Goal: Contribute content: Contribute content

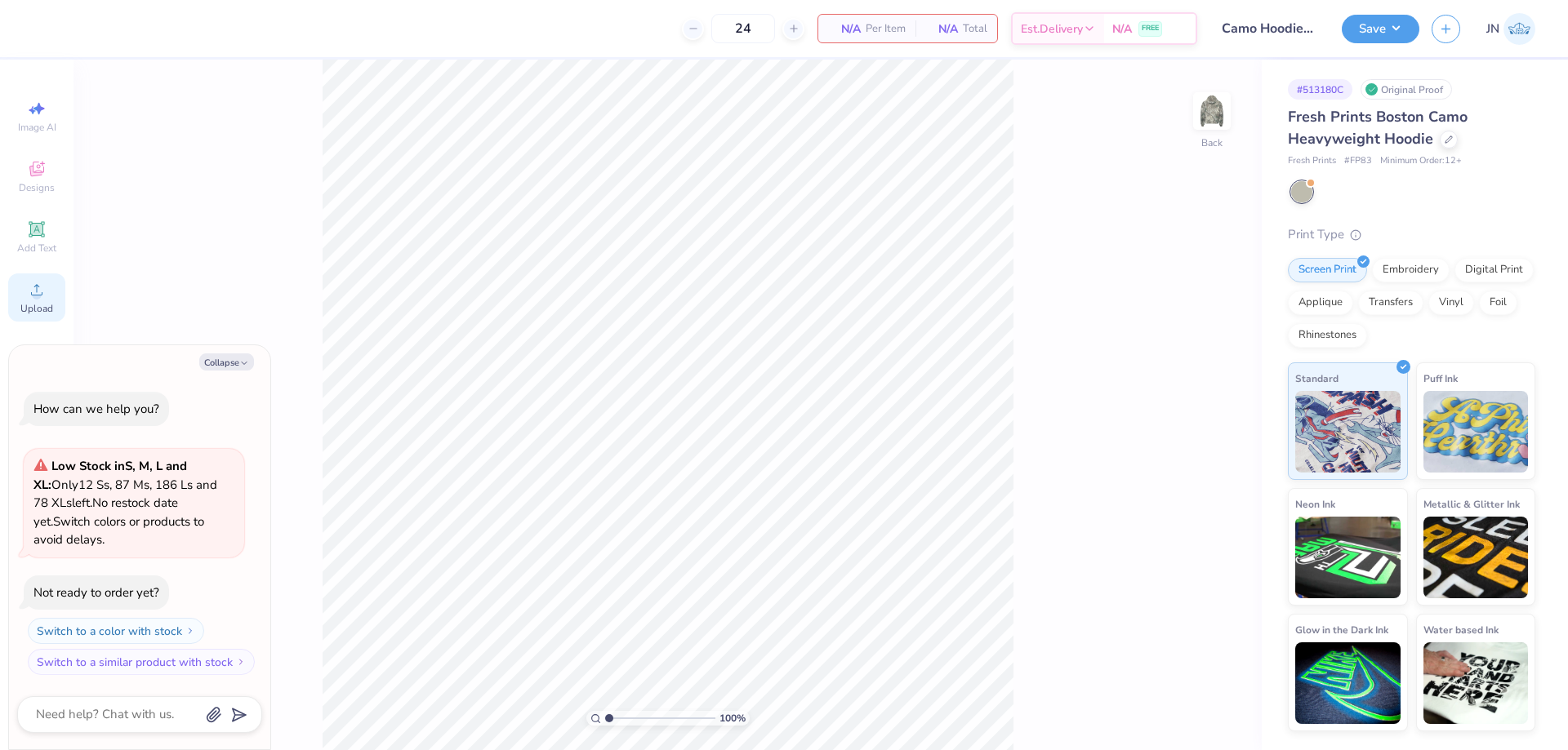
click at [59, 295] on div "Upload" at bounding box center [36, 297] width 57 height 48
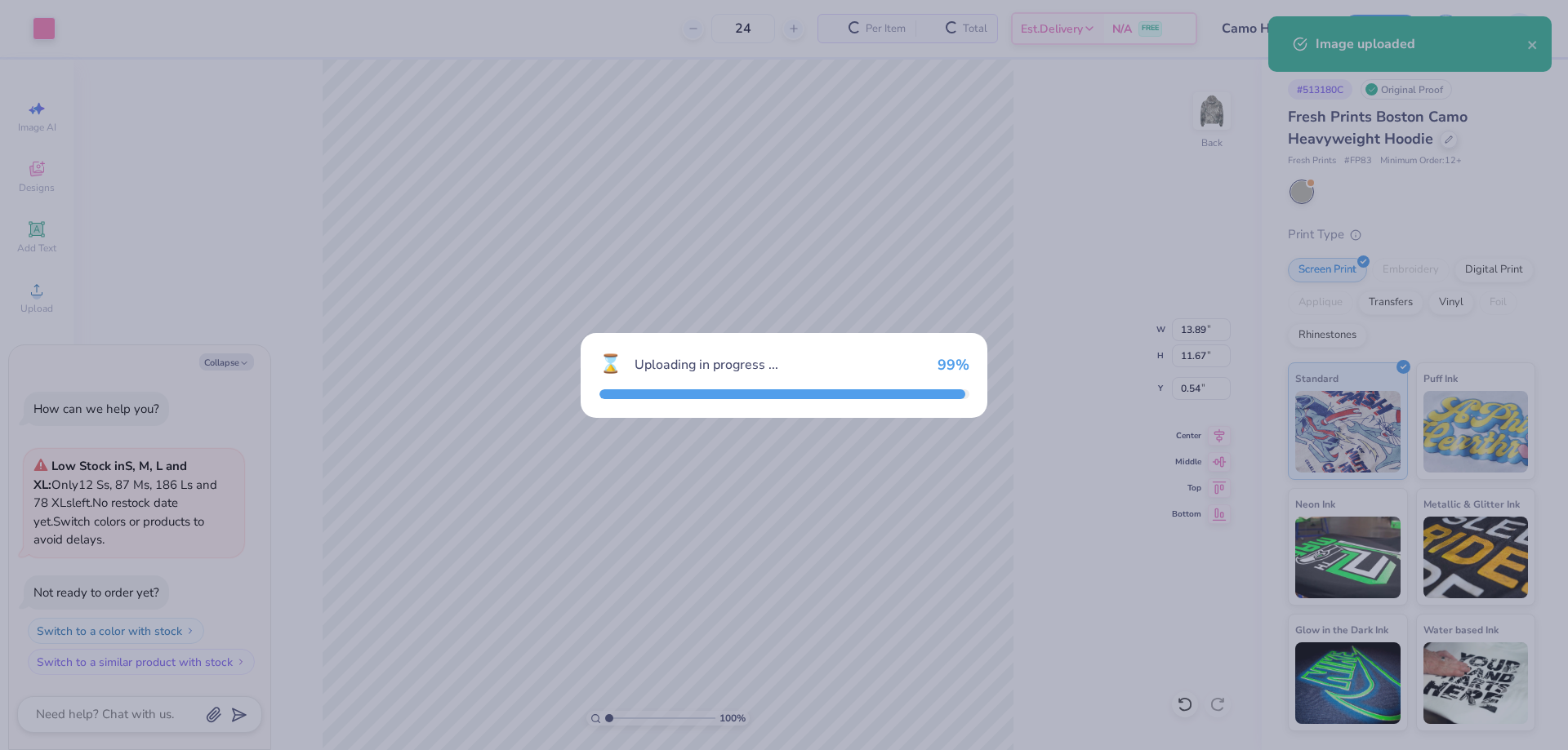
type textarea "x"
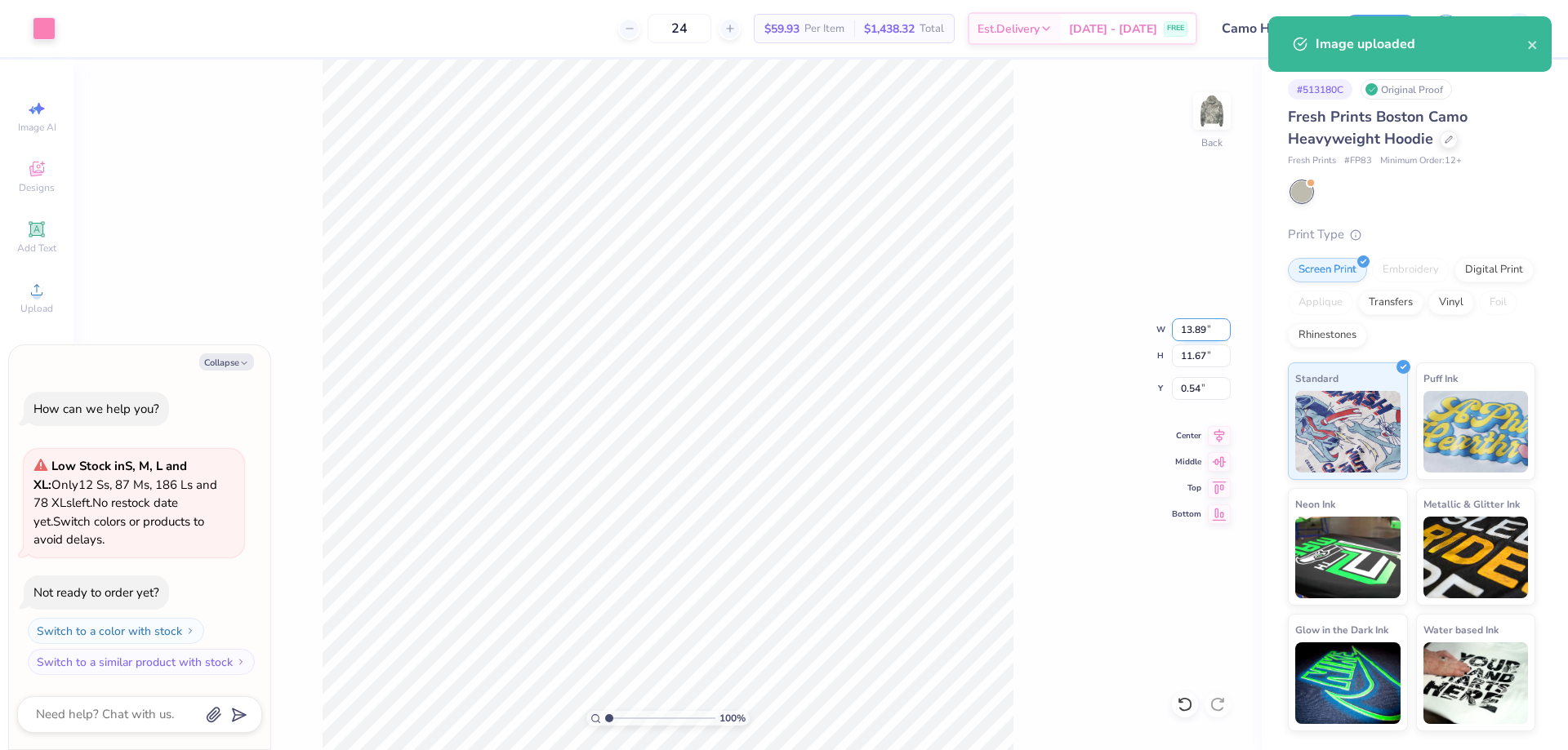
click at [1191, 326] on input "13.89" at bounding box center [1201, 330] width 59 height 23
type input "12"
type textarea "x"
type input "12.00"
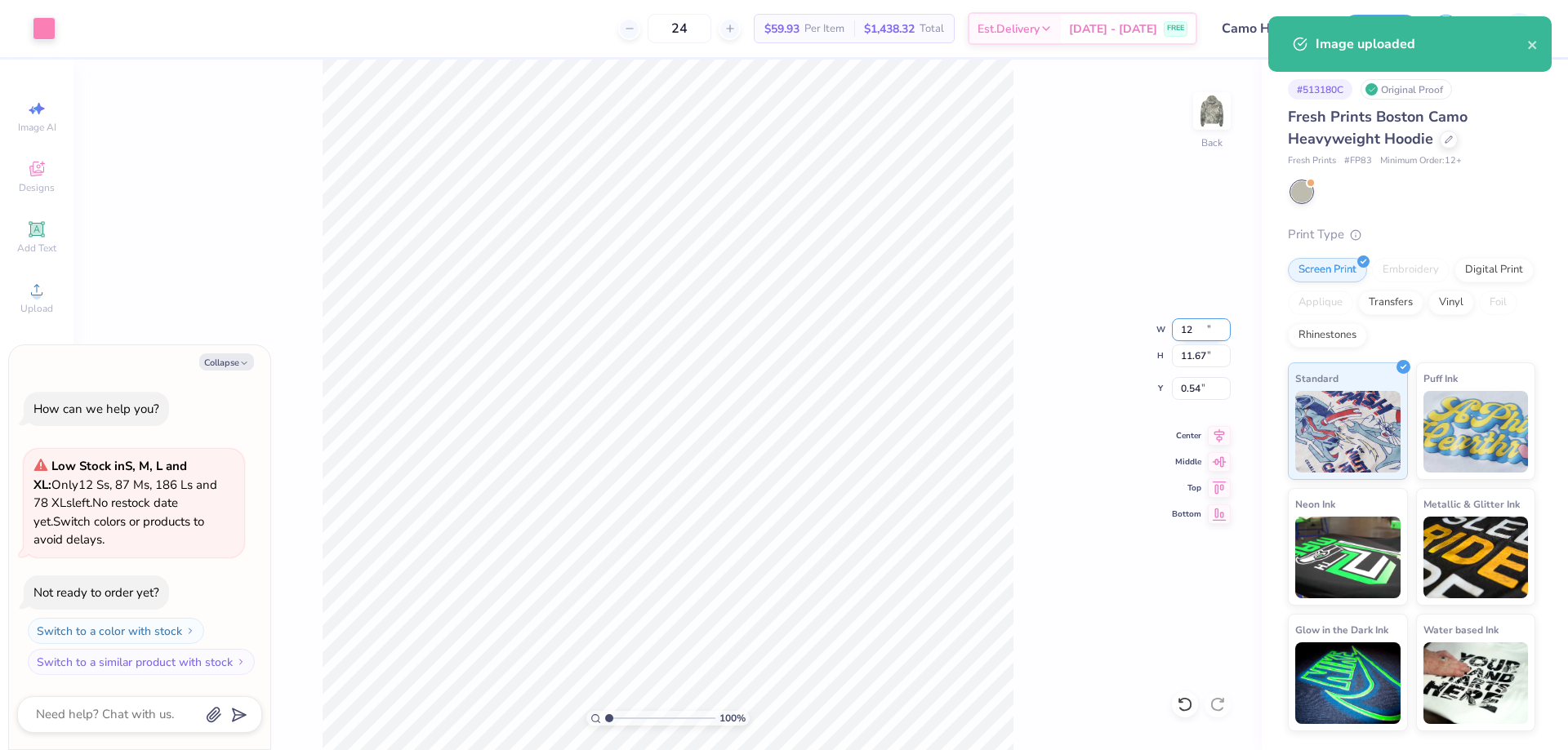
type input "10.08"
type input "1.33"
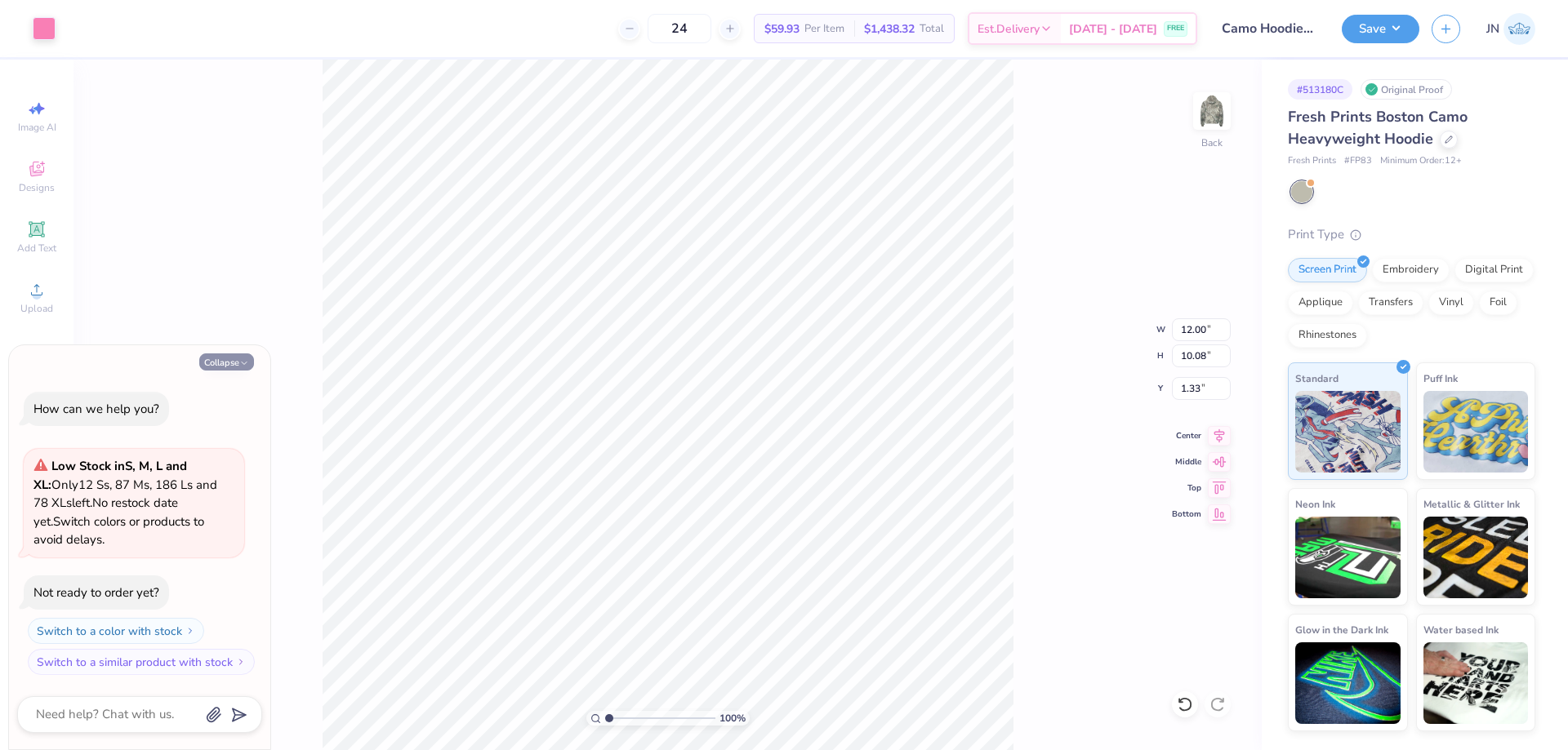
click at [222, 363] on button "Collapse" at bounding box center [226, 362] width 55 height 17
type textarea "x"
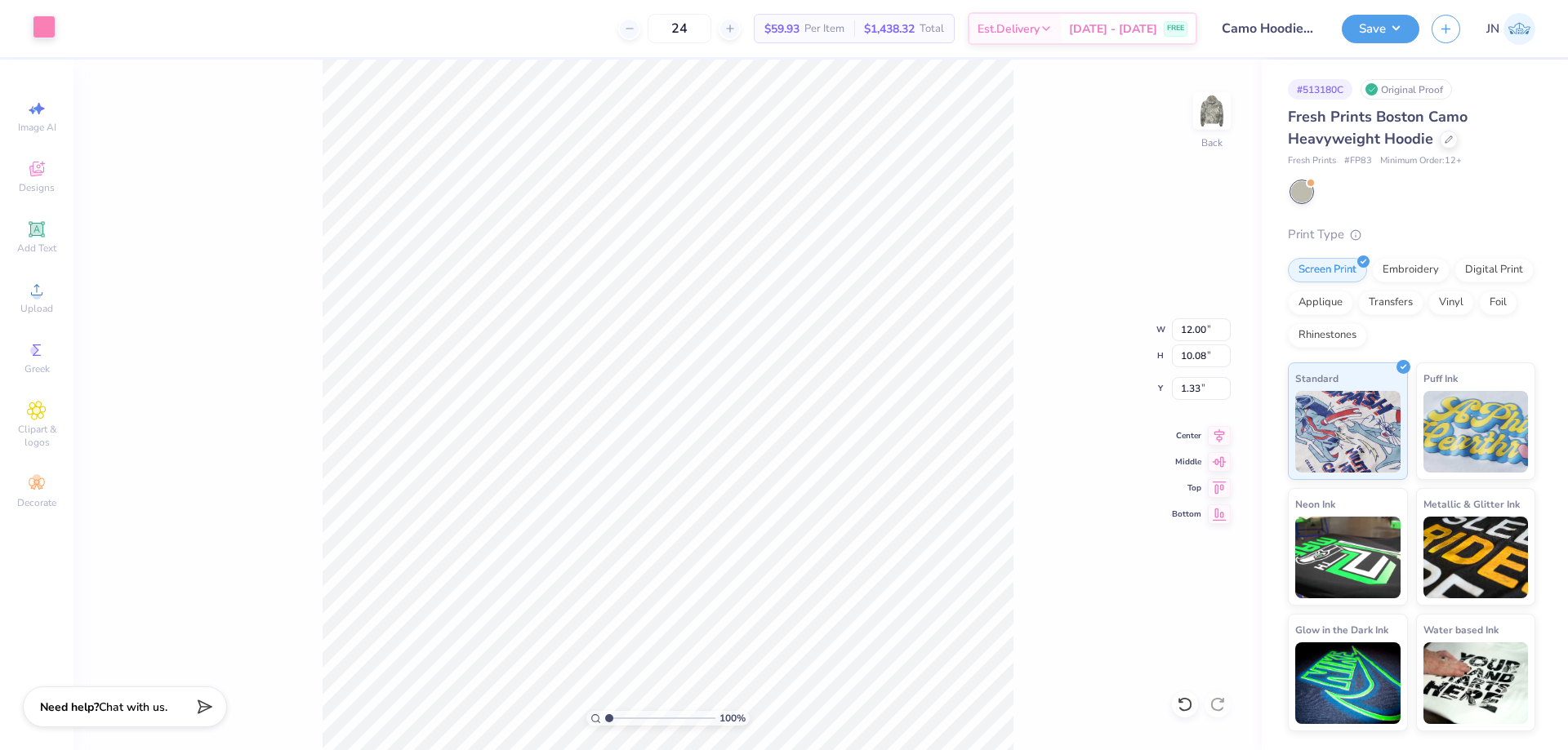
click at [42, 33] on div at bounding box center [44, 27] width 23 height 23
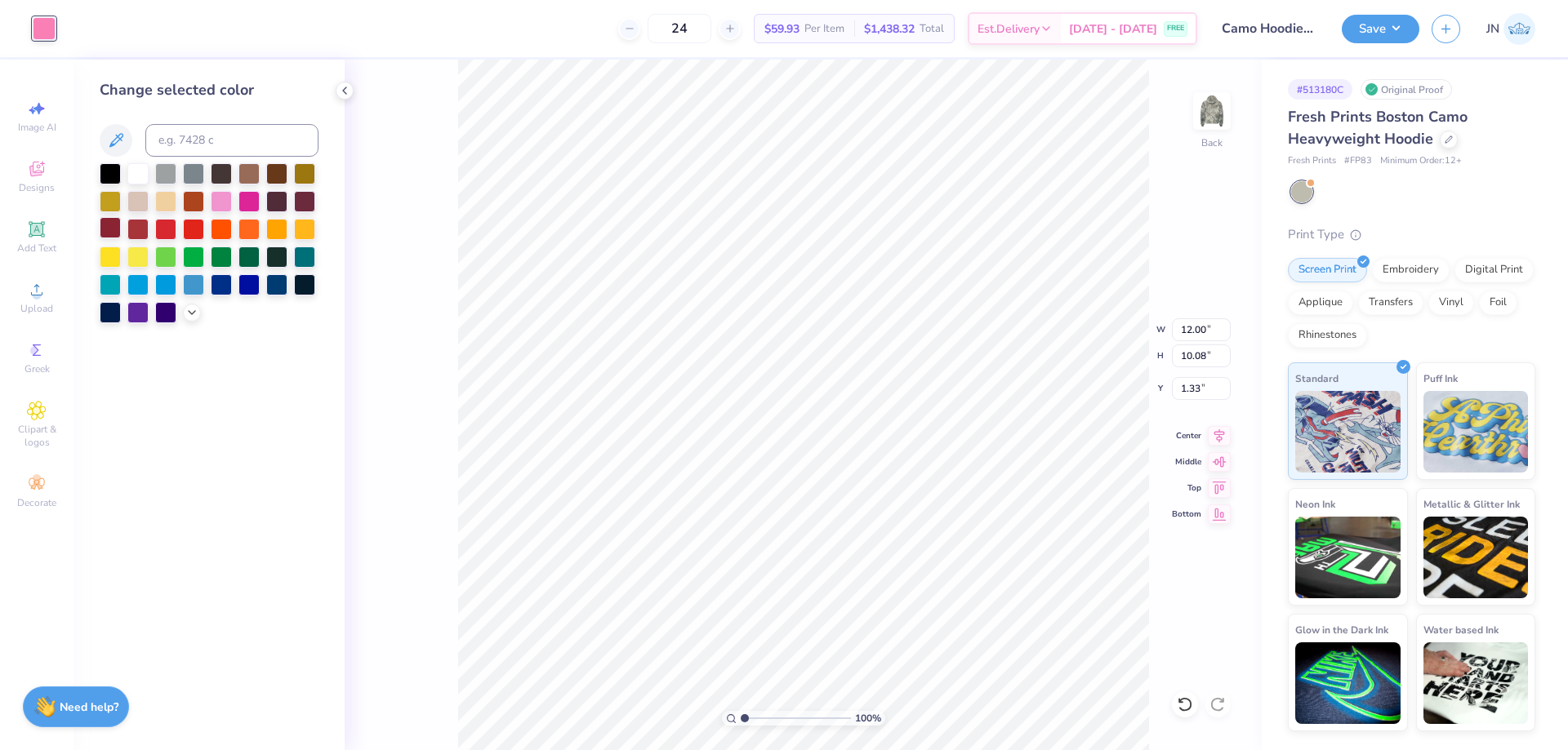
click at [116, 228] on div at bounding box center [110, 228] width 21 height 21
click at [310, 204] on div at bounding box center [304, 200] width 21 height 21
click at [137, 230] on div at bounding box center [138, 228] width 21 height 21
click at [99, 229] on div at bounding box center [110, 228] width 21 height 21
click at [269, 195] on div at bounding box center [276, 200] width 21 height 21
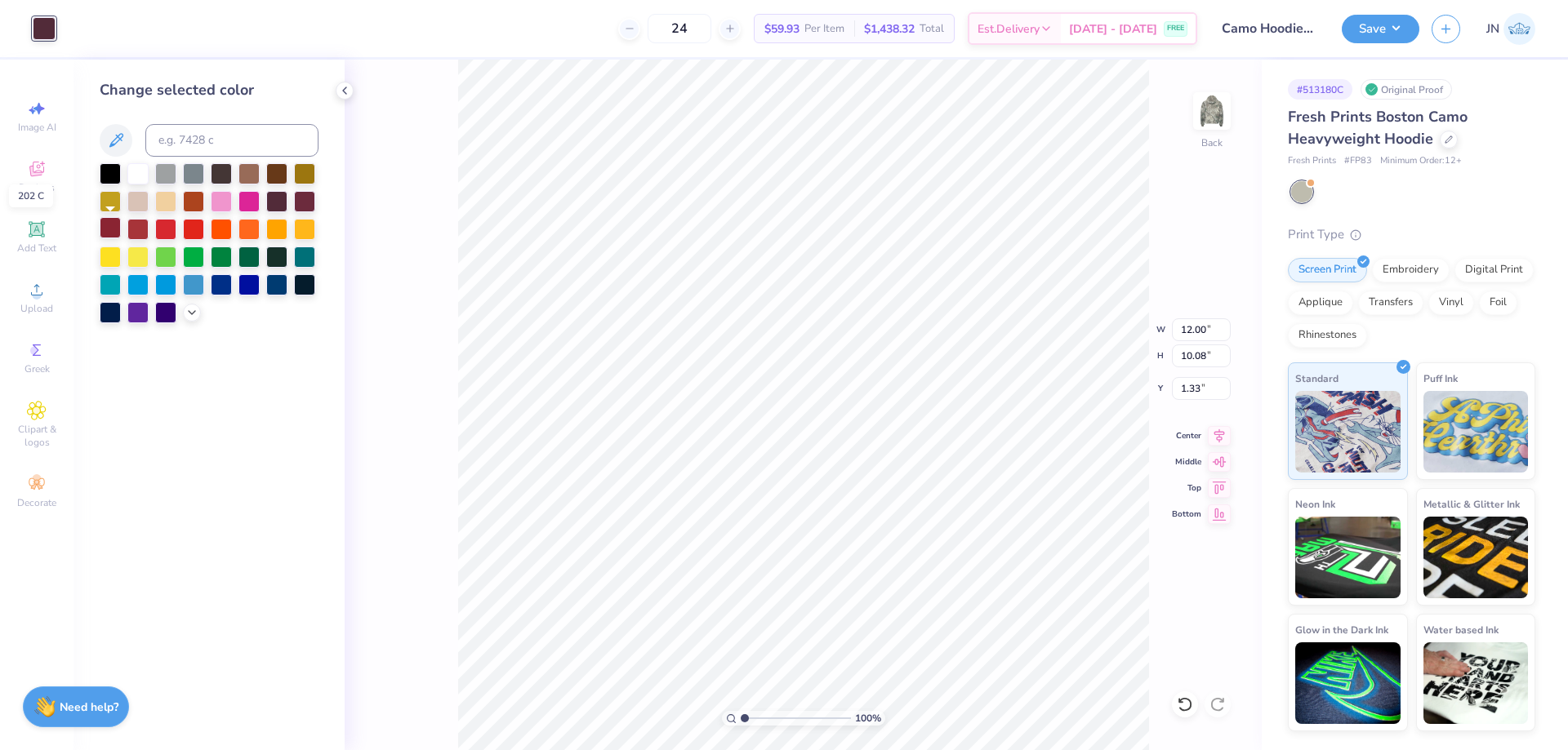
click at [110, 226] on div at bounding box center [110, 228] width 21 height 21
click at [35, 292] on circle at bounding box center [36, 296] width 9 height 9
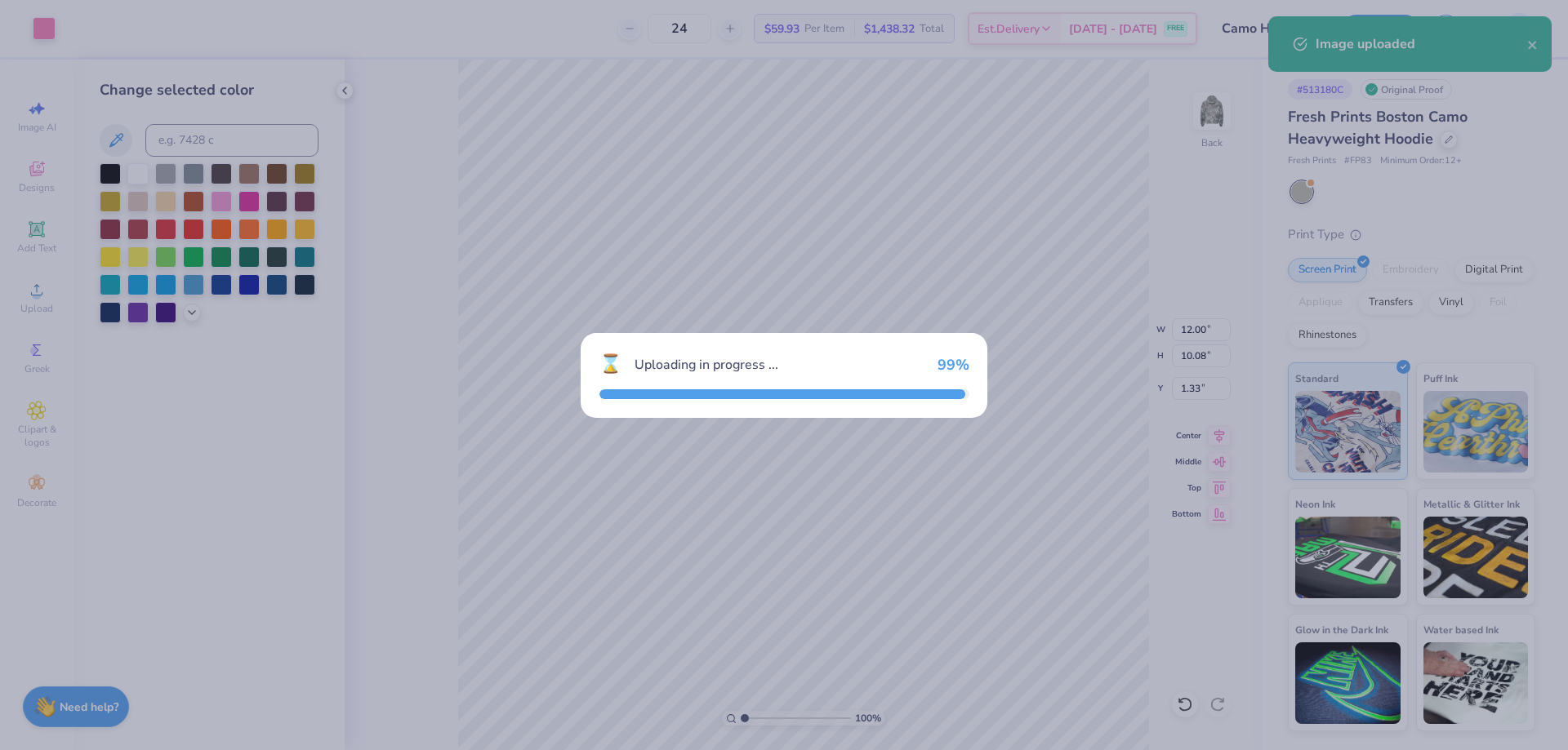
type input "15.00"
type input "10.34"
type input "1.21"
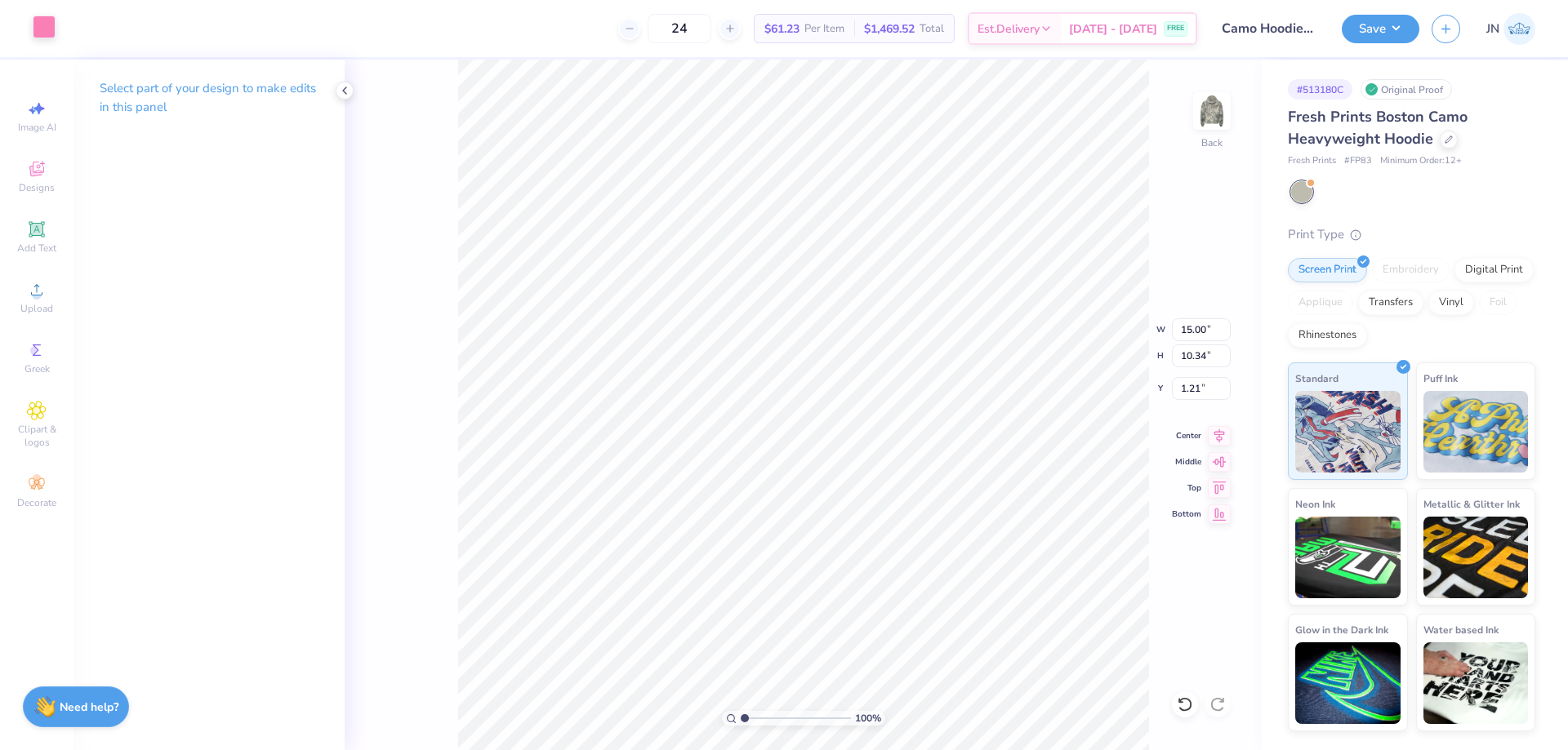
click at [45, 26] on div at bounding box center [44, 27] width 23 height 23
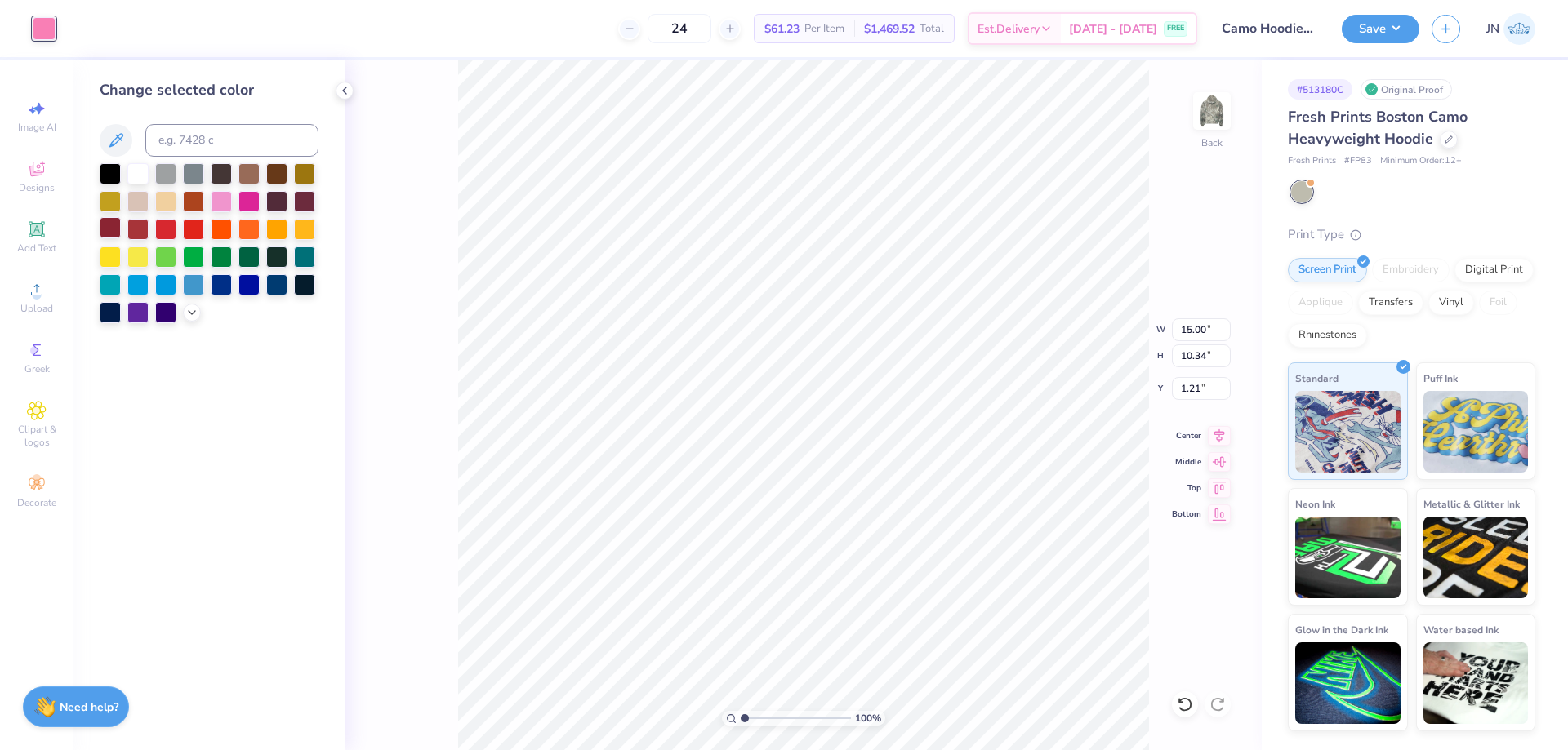
click at [108, 230] on div at bounding box center [110, 228] width 21 height 21
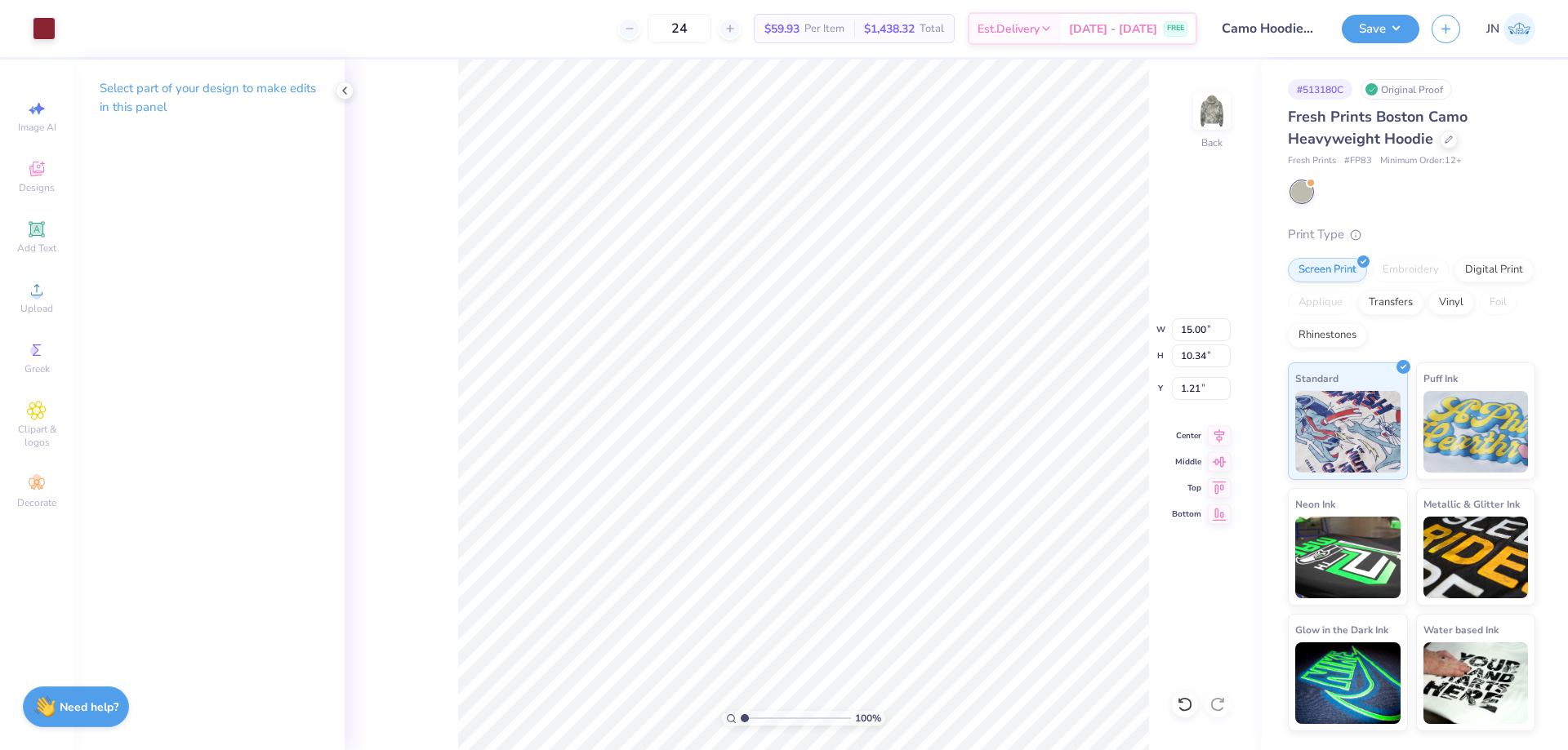
type input "12.00"
type input "10.08"
type input "1.33"
click at [47, 23] on div at bounding box center [44, 27] width 23 height 23
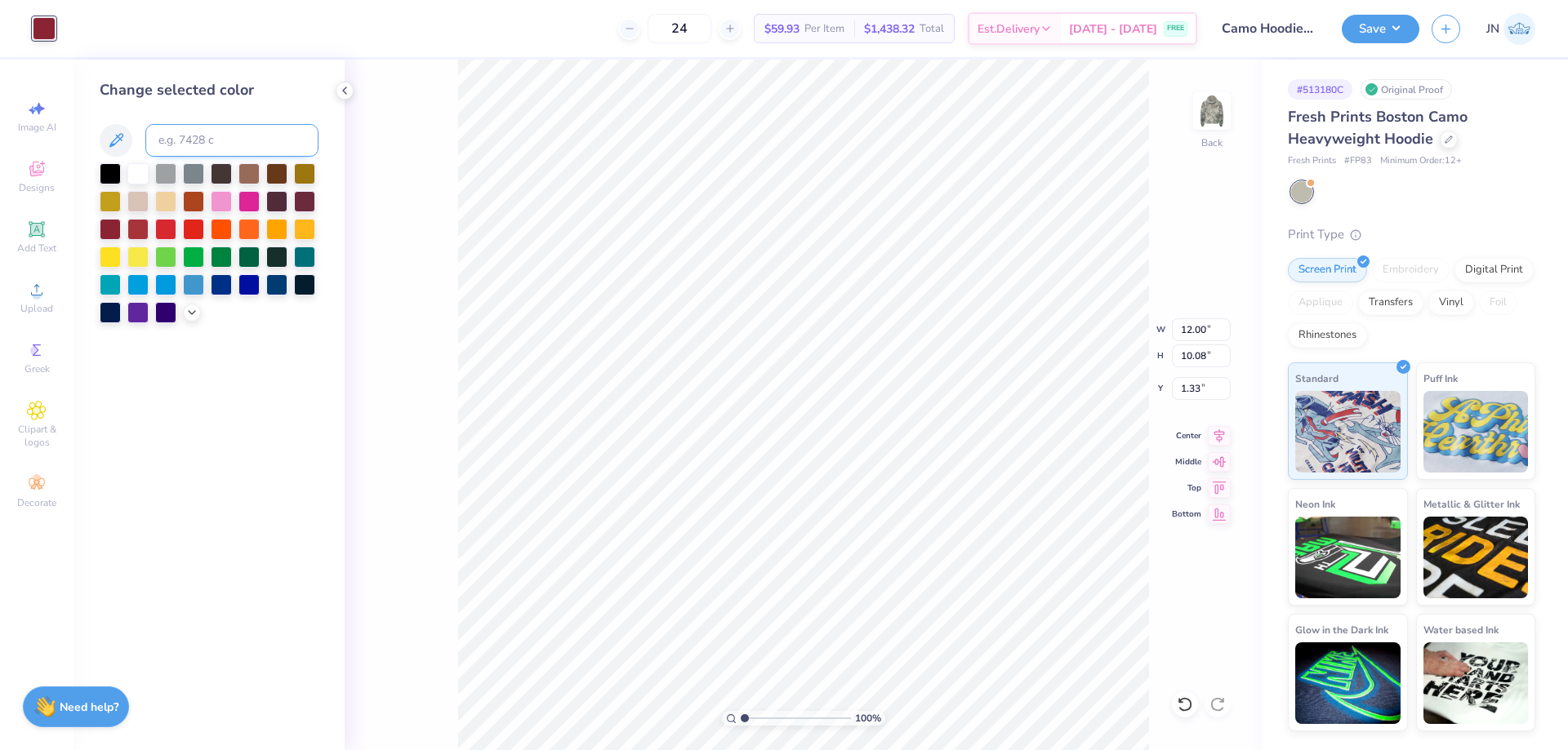
type input "15.00"
type input "10.34"
type input "1.21"
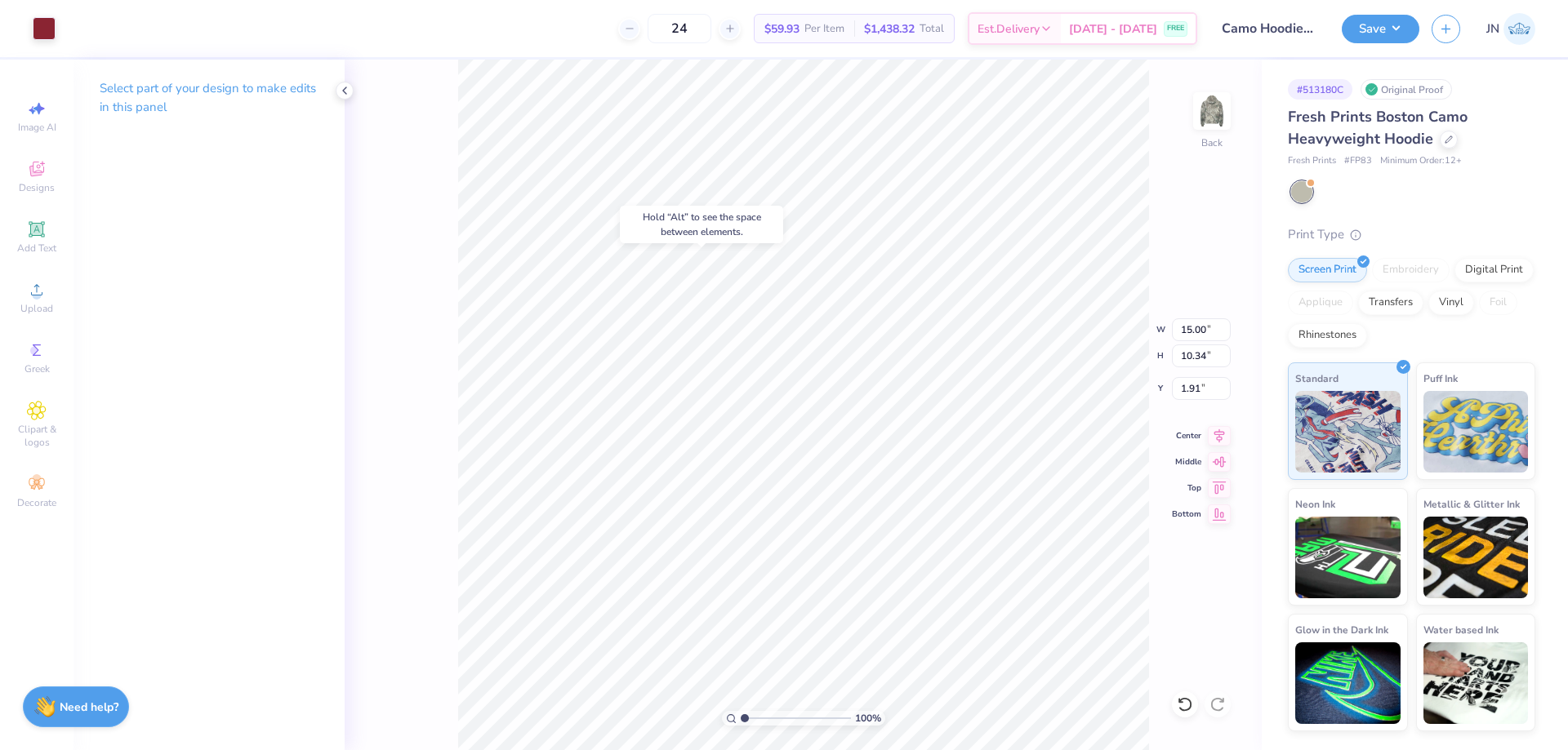
type input "1.91"
type input "11.98"
type input "8.26"
type input "2.24"
type input "13.92"
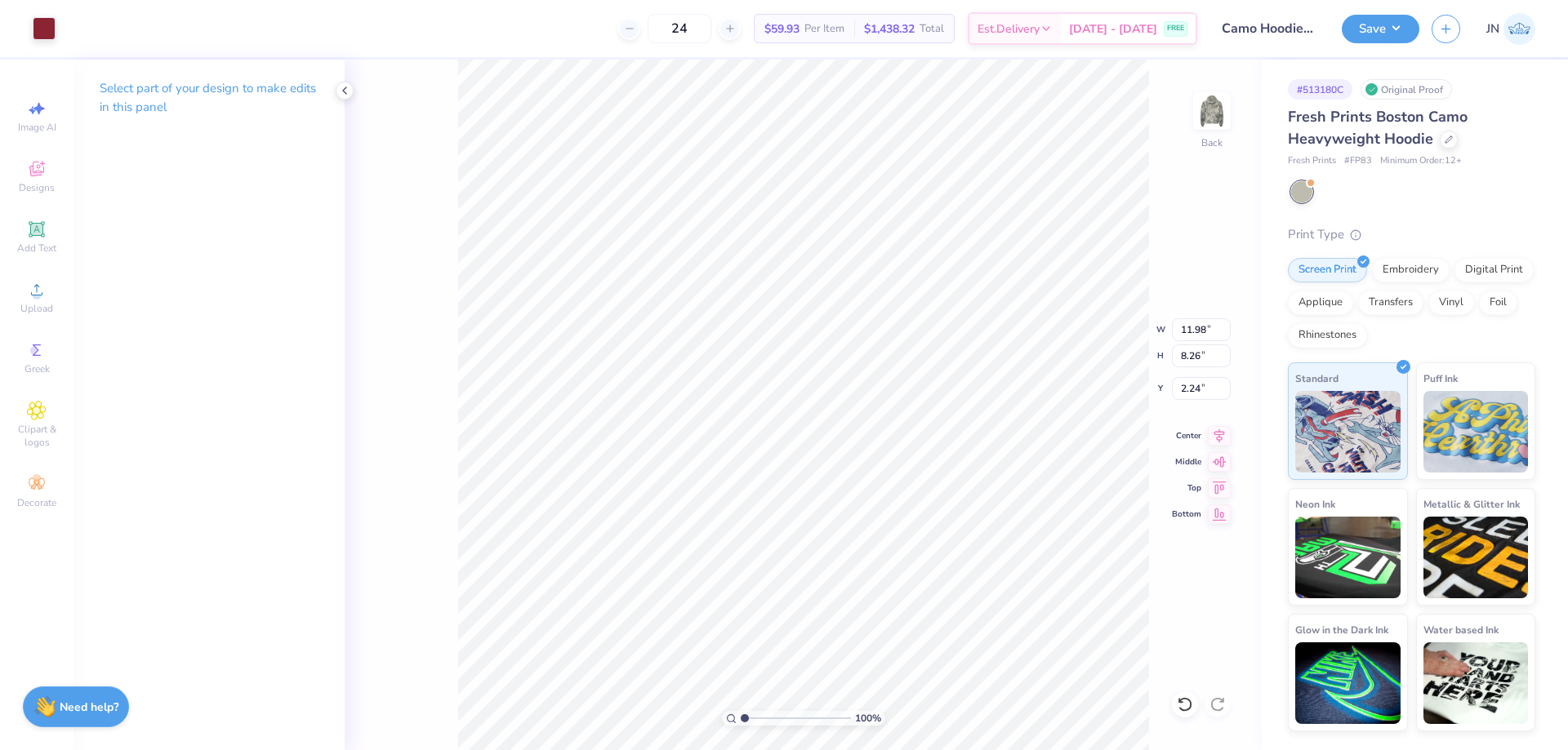
type input "9.60"
type input "2.34"
type input "1.71"
click at [752, 720] on input "range" at bounding box center [796, 718] width 111 height 15
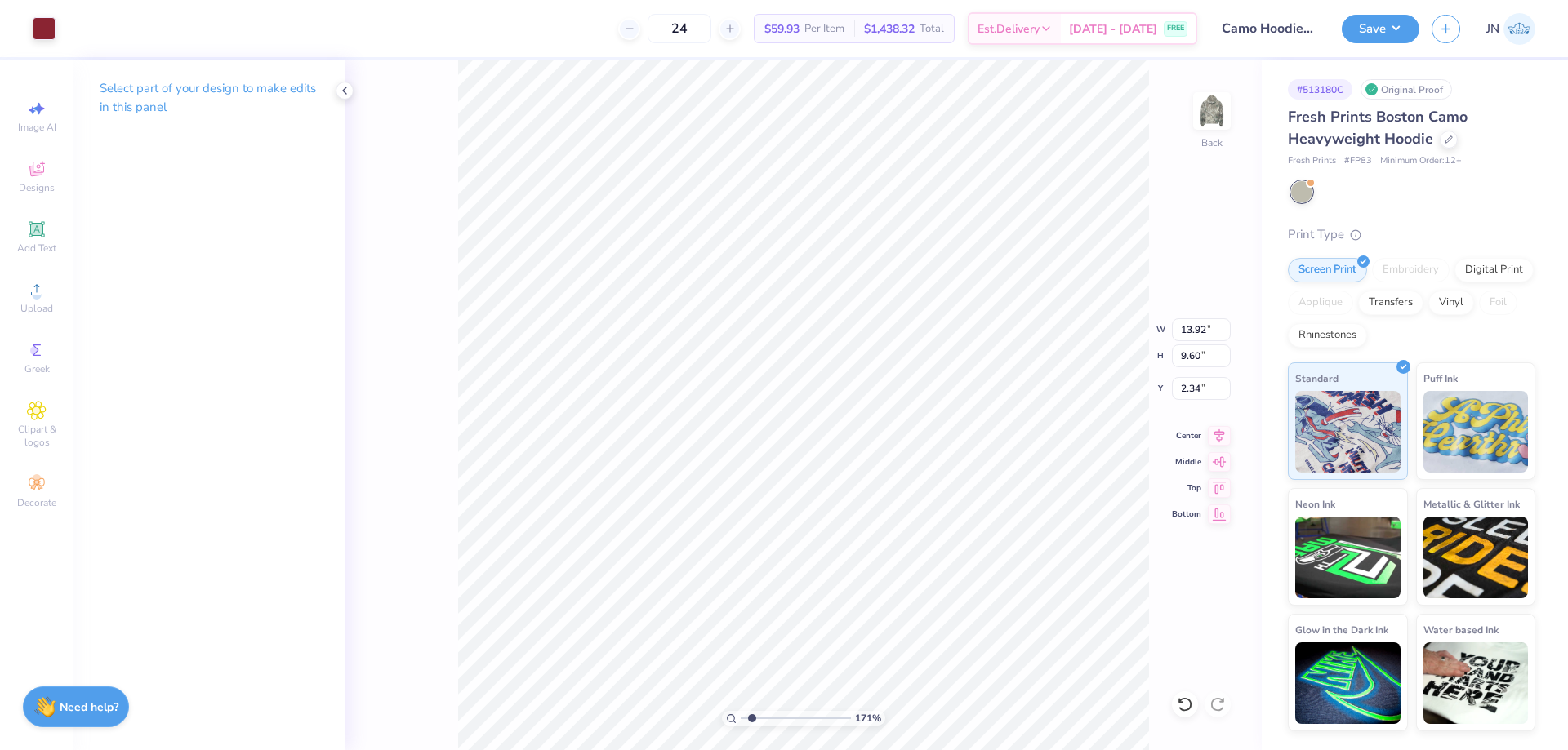
type input "12.39"
type input "8.54"
type input "12.61"
type input "8.69"
type input "12.60"
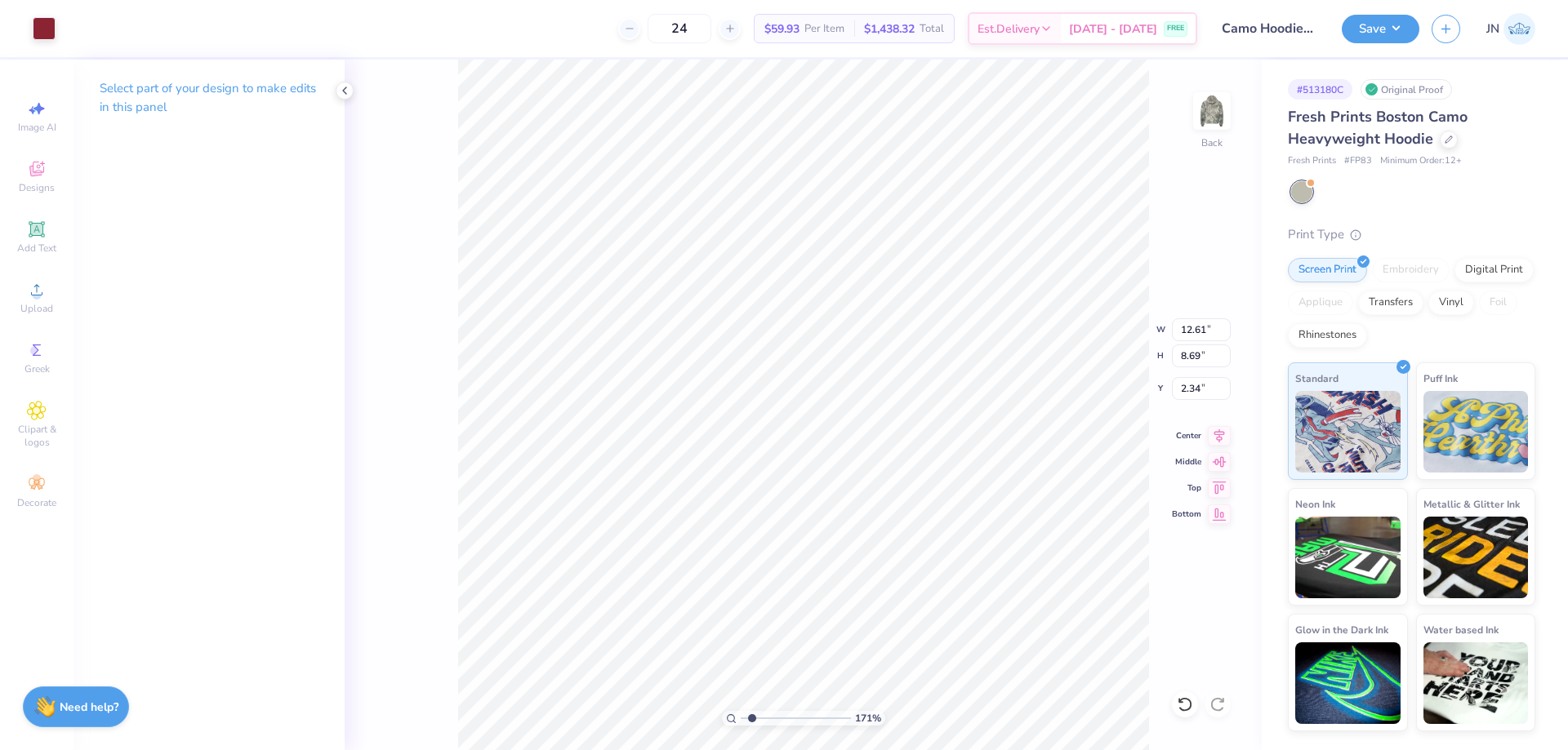
type input "8.68"
click at [1207, 433] on icon at bounding box center [1219, 433] width 23 height 20
click at [1219, 439] on icon at bounding box center [1219, 433] width 23 height 20
click at [1213, 429] on icon at bounding box center [1219, 433] width 23 height 20
type input "12.60"
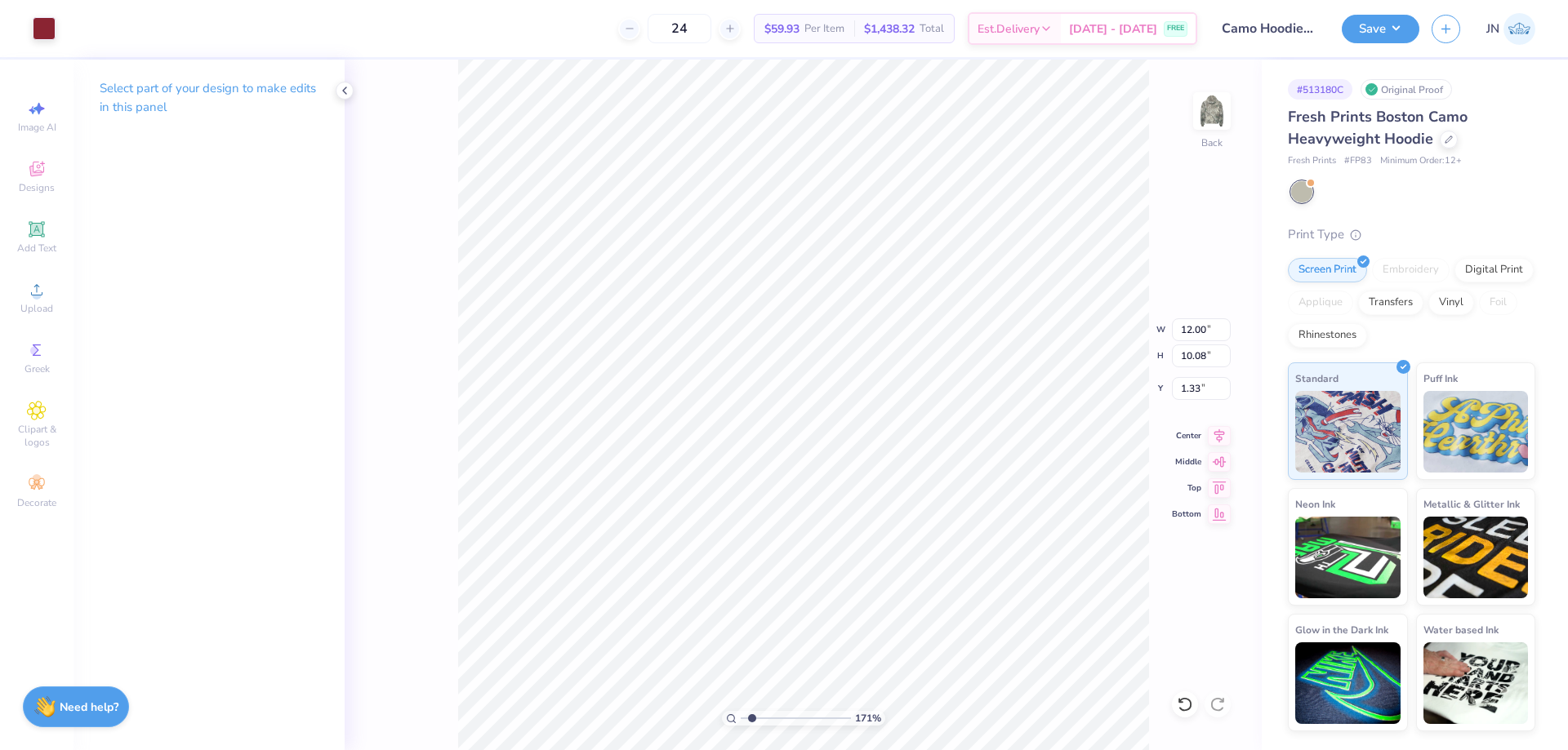
type input "8.68"
type input "2.23"
type input "12.98"
type input "8.94"
type input "13.20"
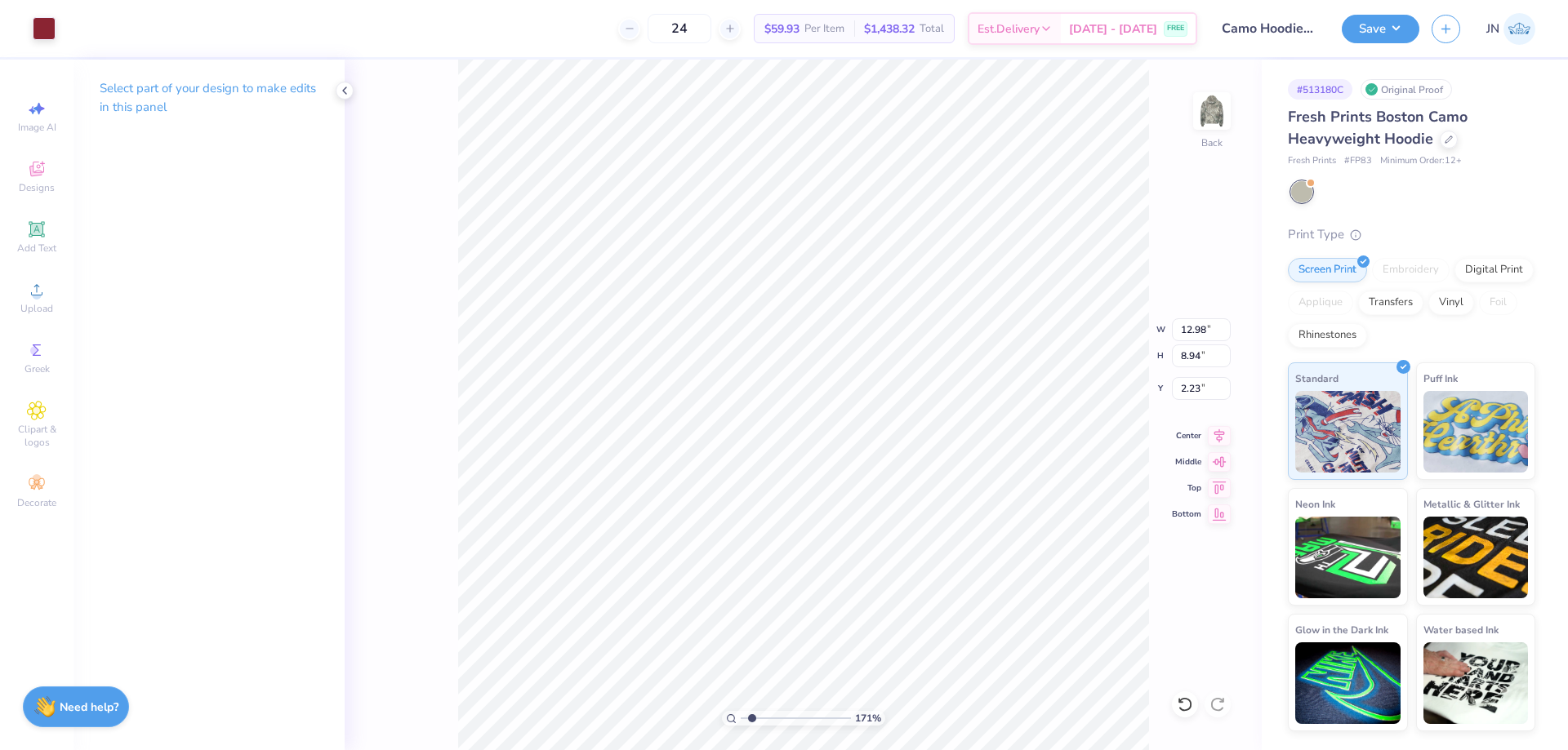
type input "9.10"
type input "2.32"
drag, startPoint x: 748, startPoint y: 718, endPoint x: 736, endPoint y: 718, distance: 12.0
type input "1"
click at [741, 718] on input "range" at bounding box center [796, 718] width 111 height 15
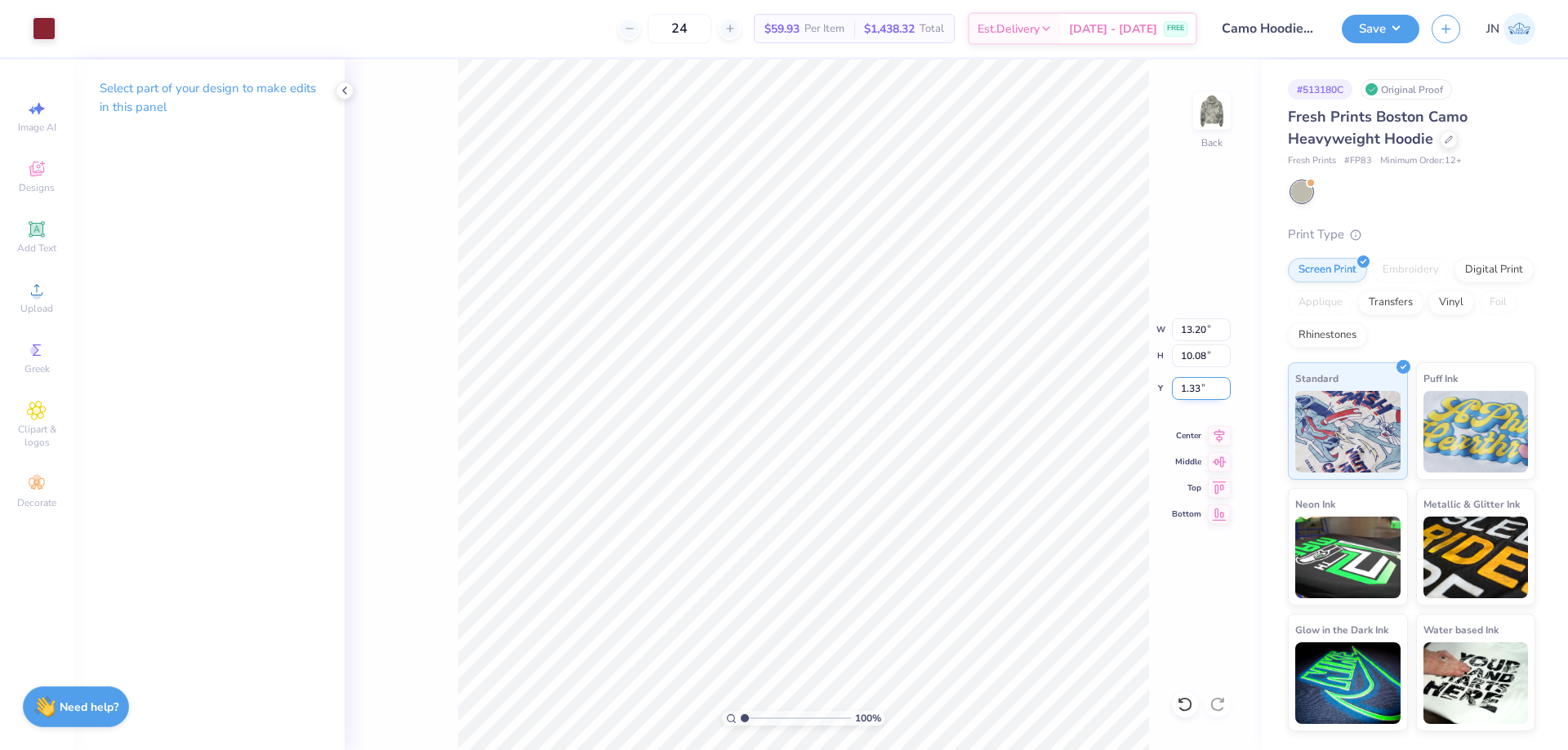
click at [1192, 386] on input "1.33" at bounding box center [1201, 388] width 59 height 23
type input "1.00"
click at [1192, 321] on input "13.20" at bounding box center [1201, 330] width 59 height 23
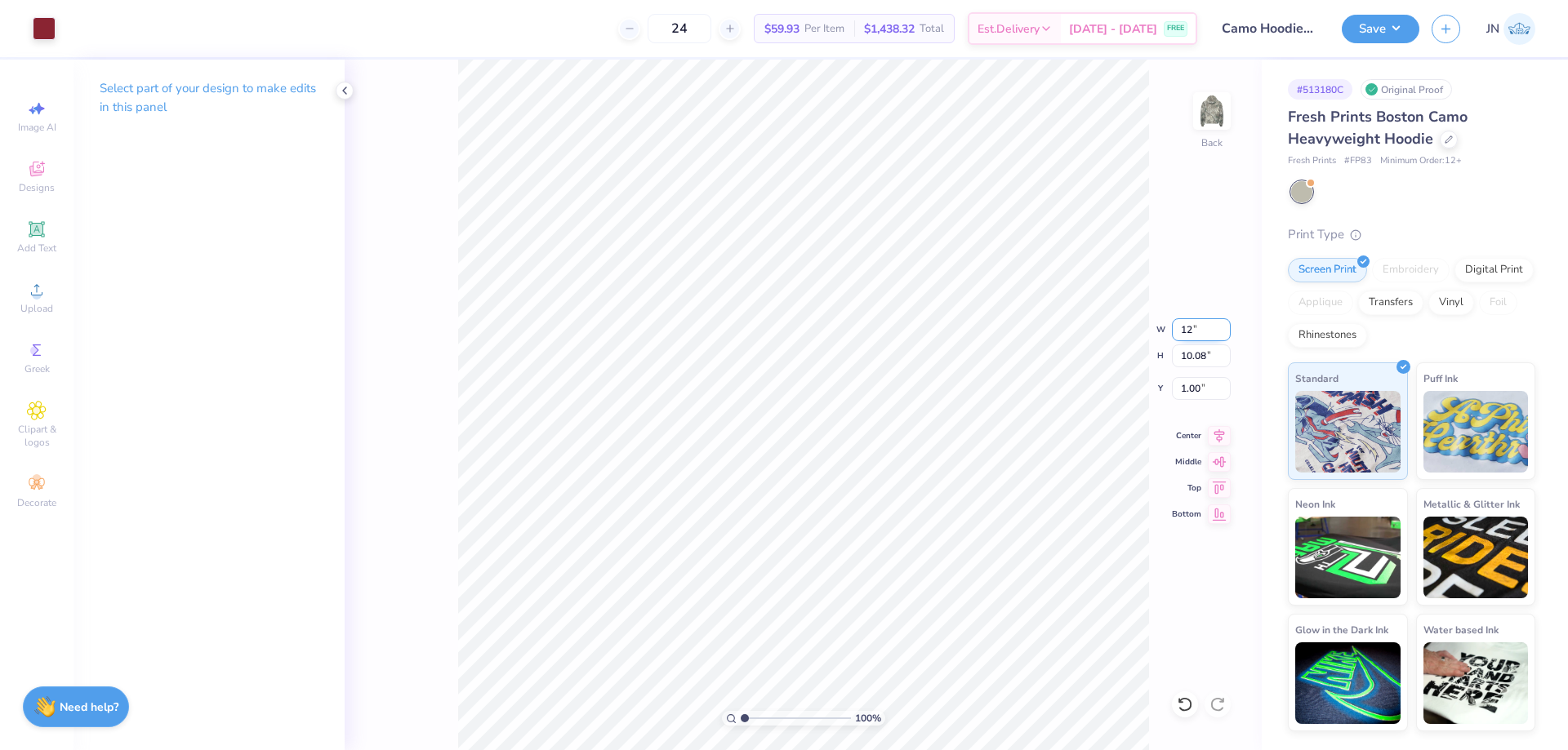
type input "12.00"
type input "9.17"
click at [1186, 392] on input "1.46" at bounding box center [1201, 388] width 59 height 23
type input "1.50"
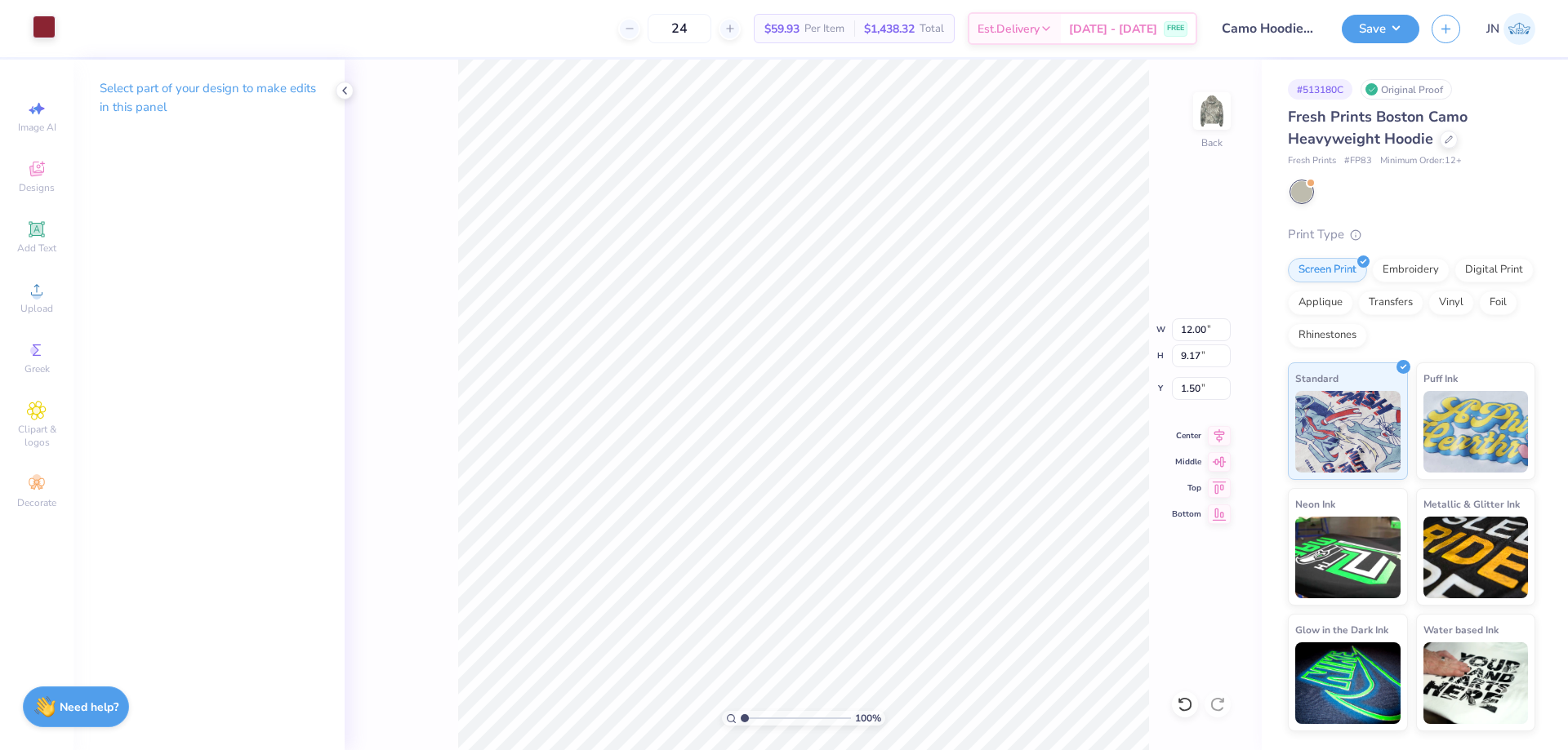
click at [45, 31] on div at bounding box center [44, 27] width 23 height 23
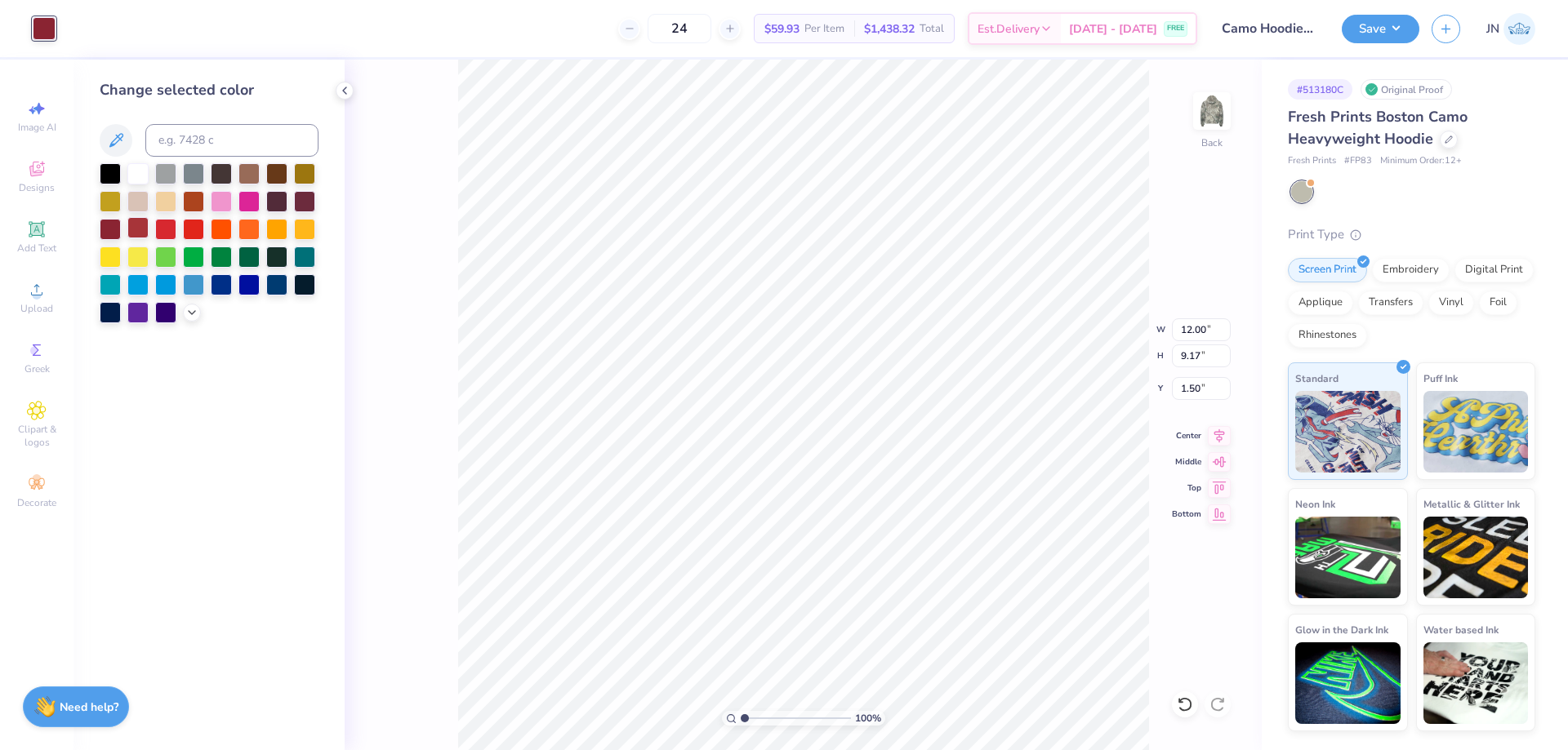
click at [138, 231] on div at bounding box center [138, 228] width 21 height 21
click at [266, 204] on div at bounding box center [276, 200] width 21 height 21
click at [308, 204] on div at bounding box center [304, 200] width 21 height 21
click at [279, 201] on div at bounding box center [276, 200] width 21 height 21
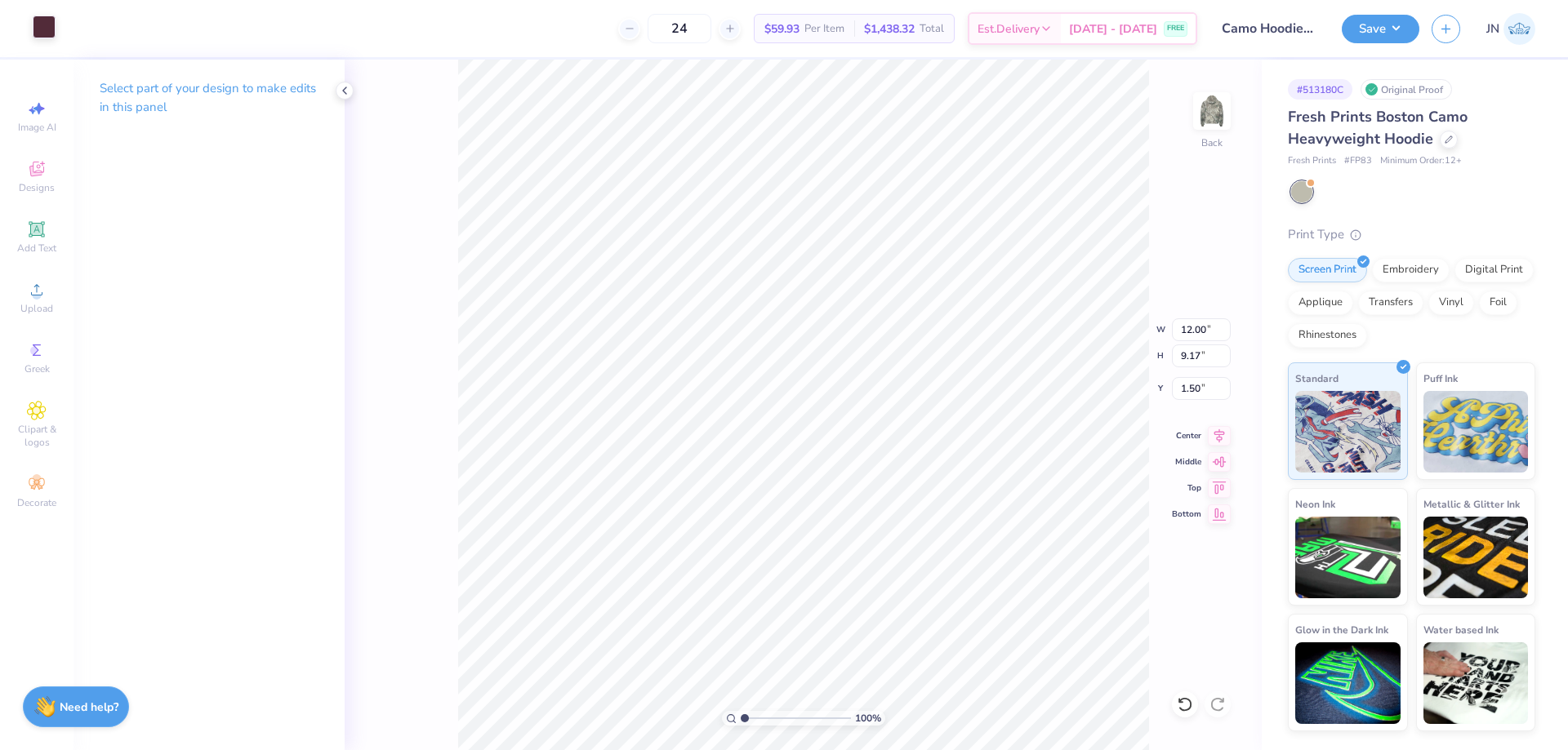
click at [52, 34] on div at bounding box center [44, 27] width 23 height 23
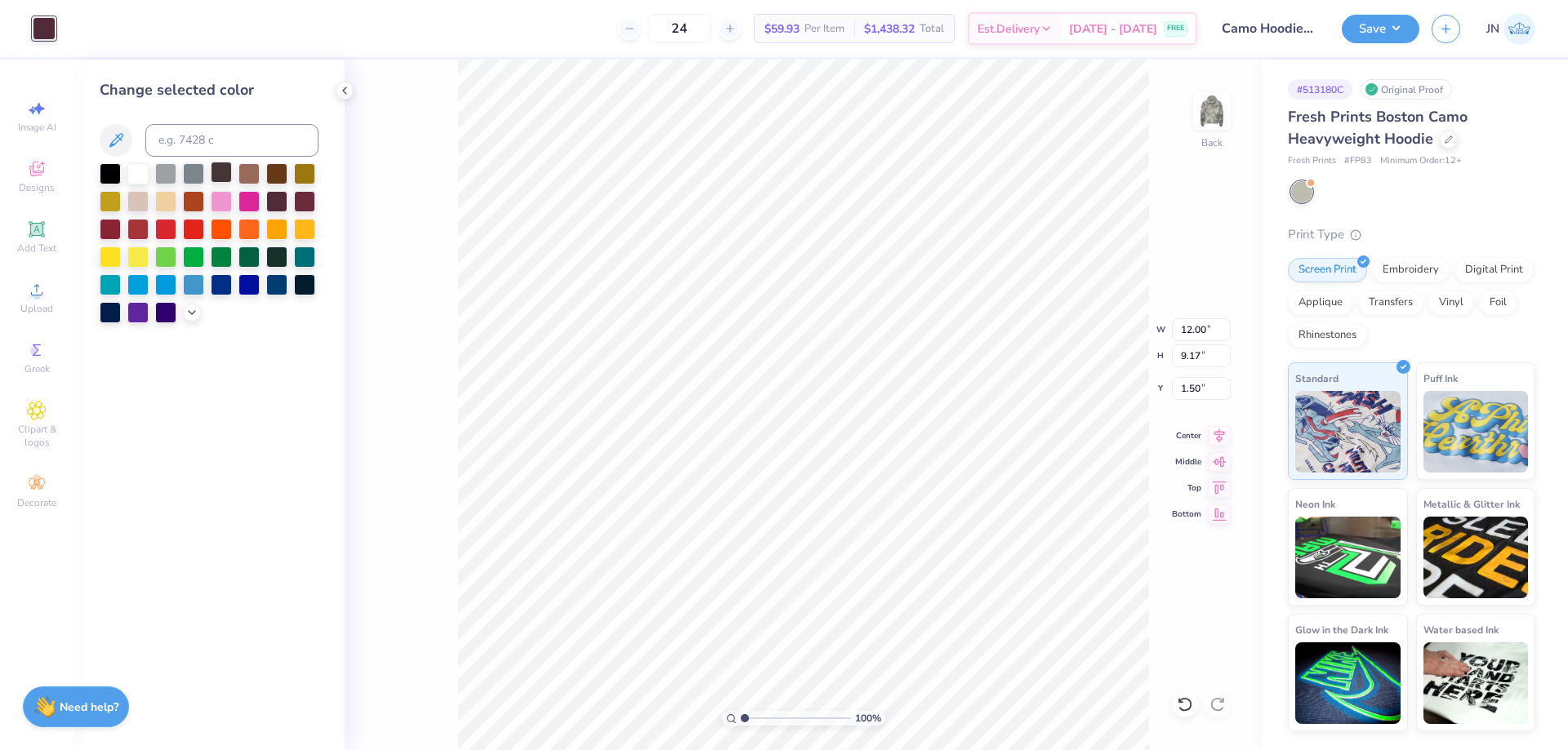
click at [222, 176] on div at bounding box center [221, 172] width 21 height 21
click at [248, 177] on div at bounding box center [249, 172] width 21 height 21
click at [279, 198] on div at bounding box center [276, 200] width 21 height 21
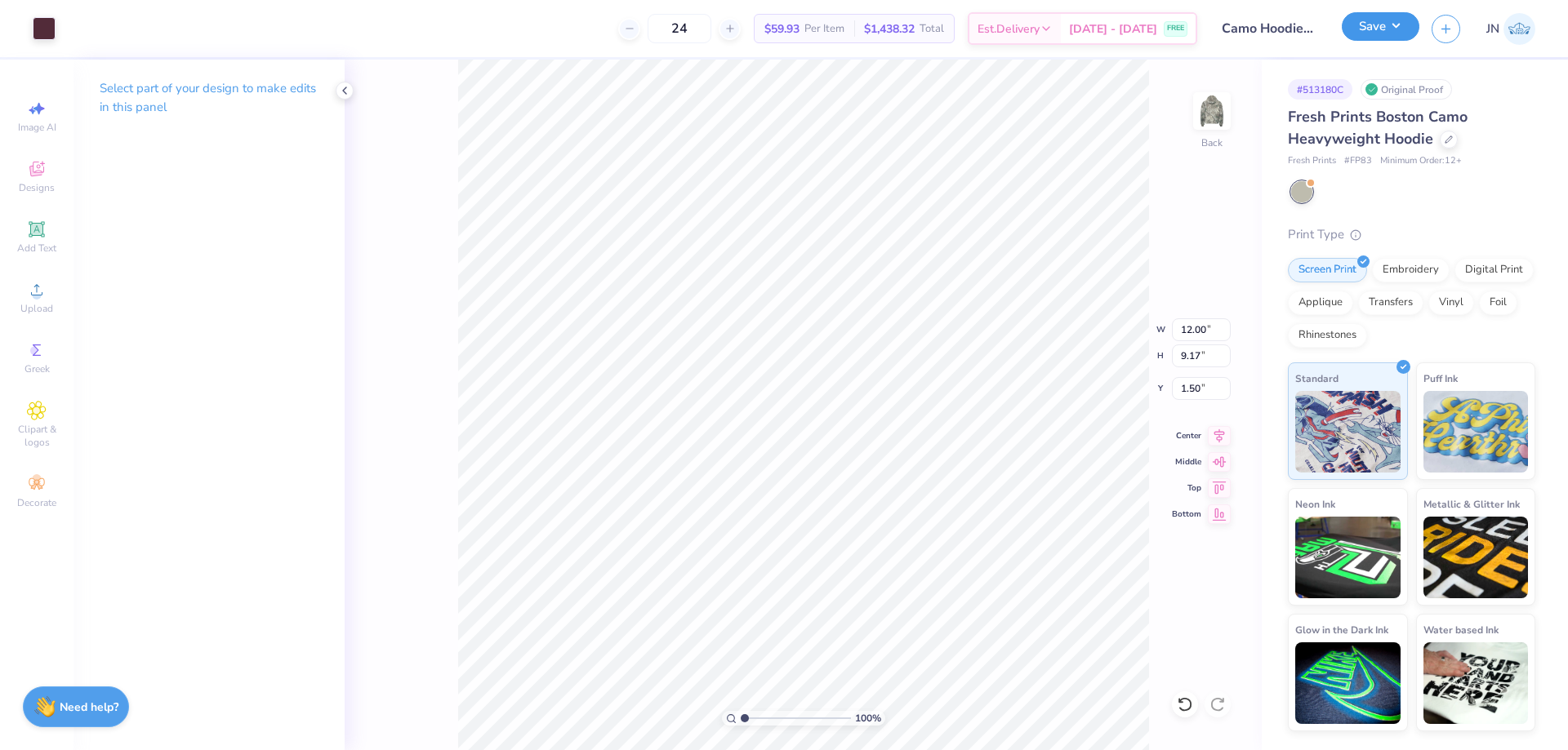
click at [1386, 23] on button "Save" at bounding box center [1379, 26] width 77 height 29
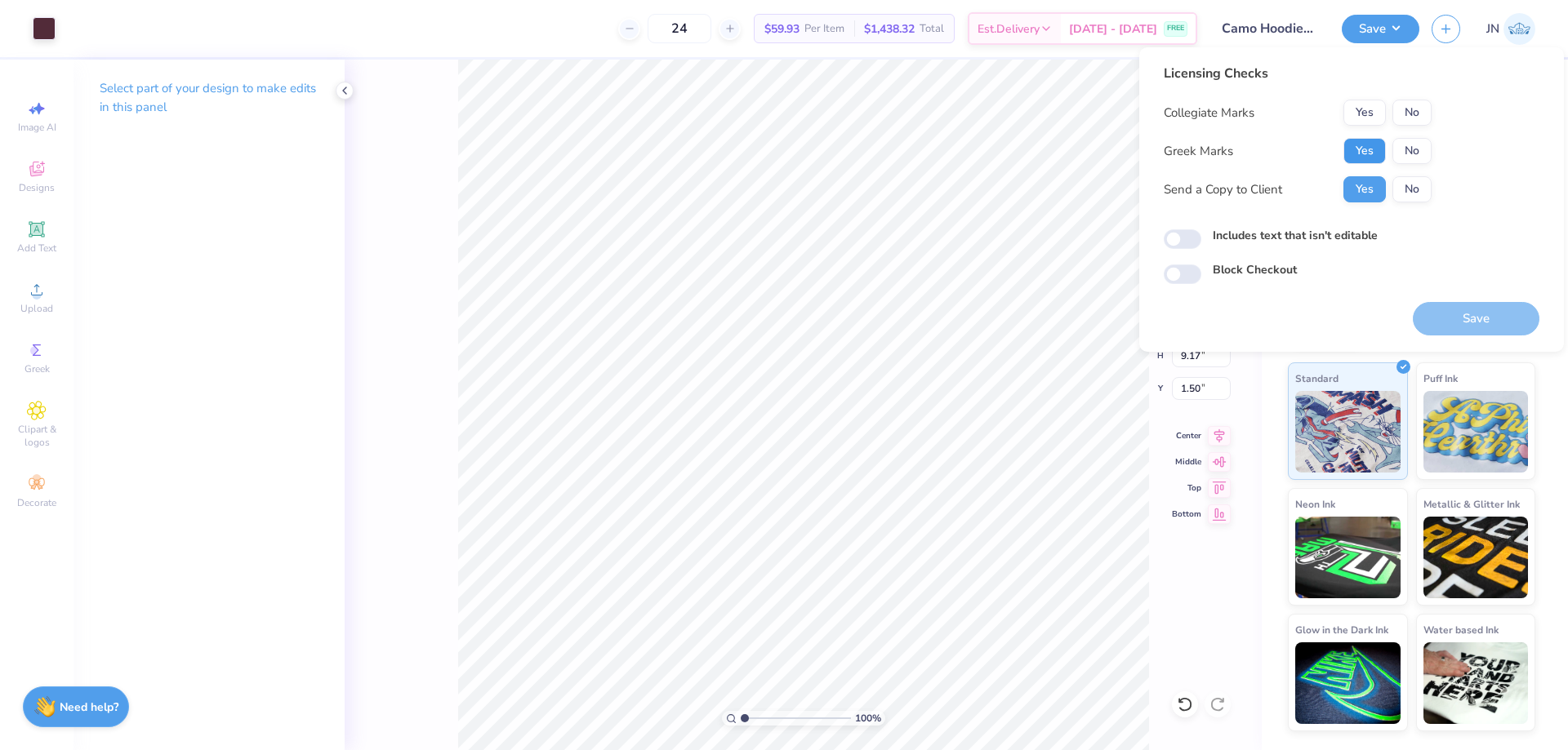
click at [1378, 153] on button "Yes" at bounding box center [1364, 151] width 43 height 26
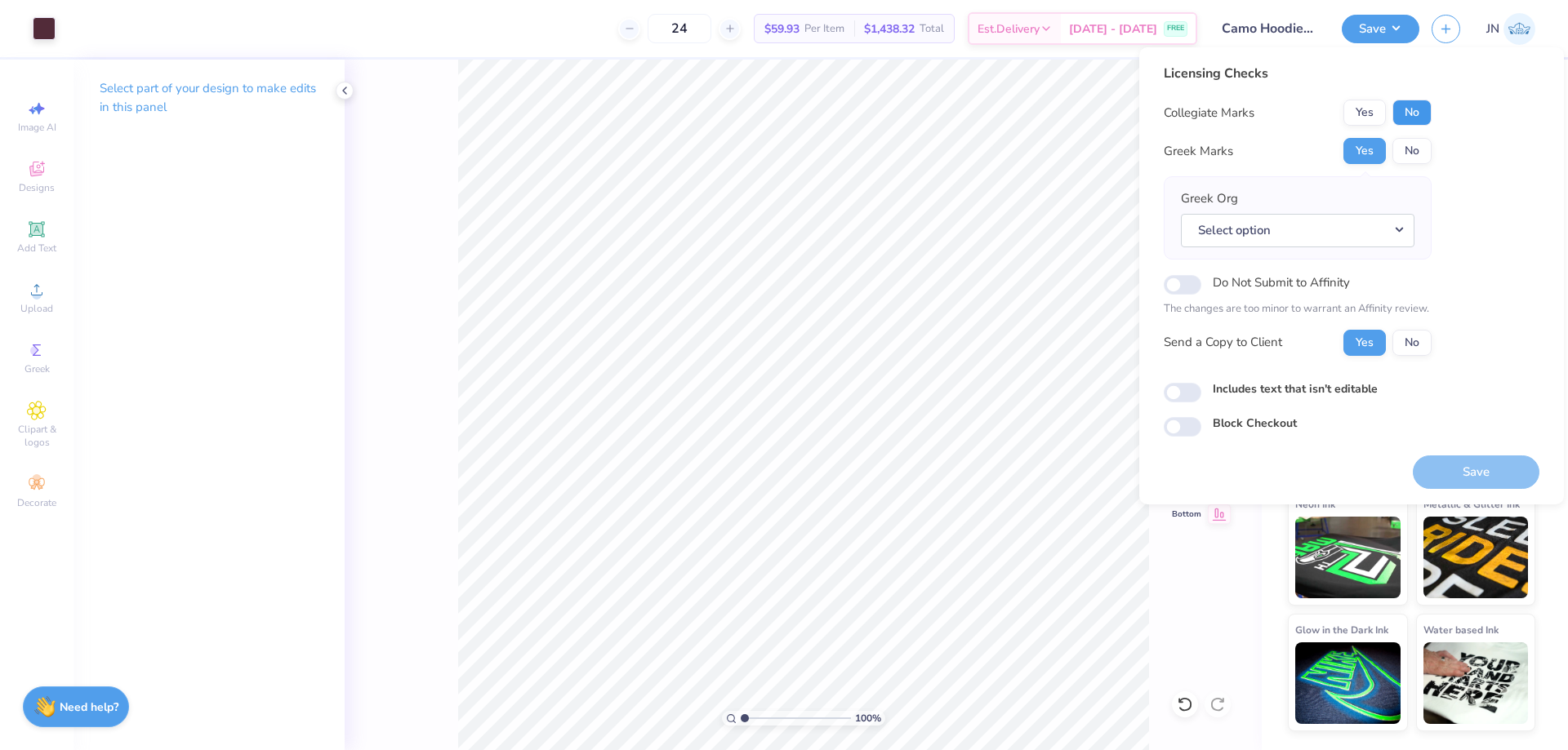
click at [1404, 120] on button "No" at bounding box center [1412, 112] width 39 height 26
click at [1358, 258] on div "Greek Org Select option" at bounding box center [1298, 218] width 268 height 84
click at [1363, 231] on button "Select option" at bounding box center [1297, 230] width 233 height 33
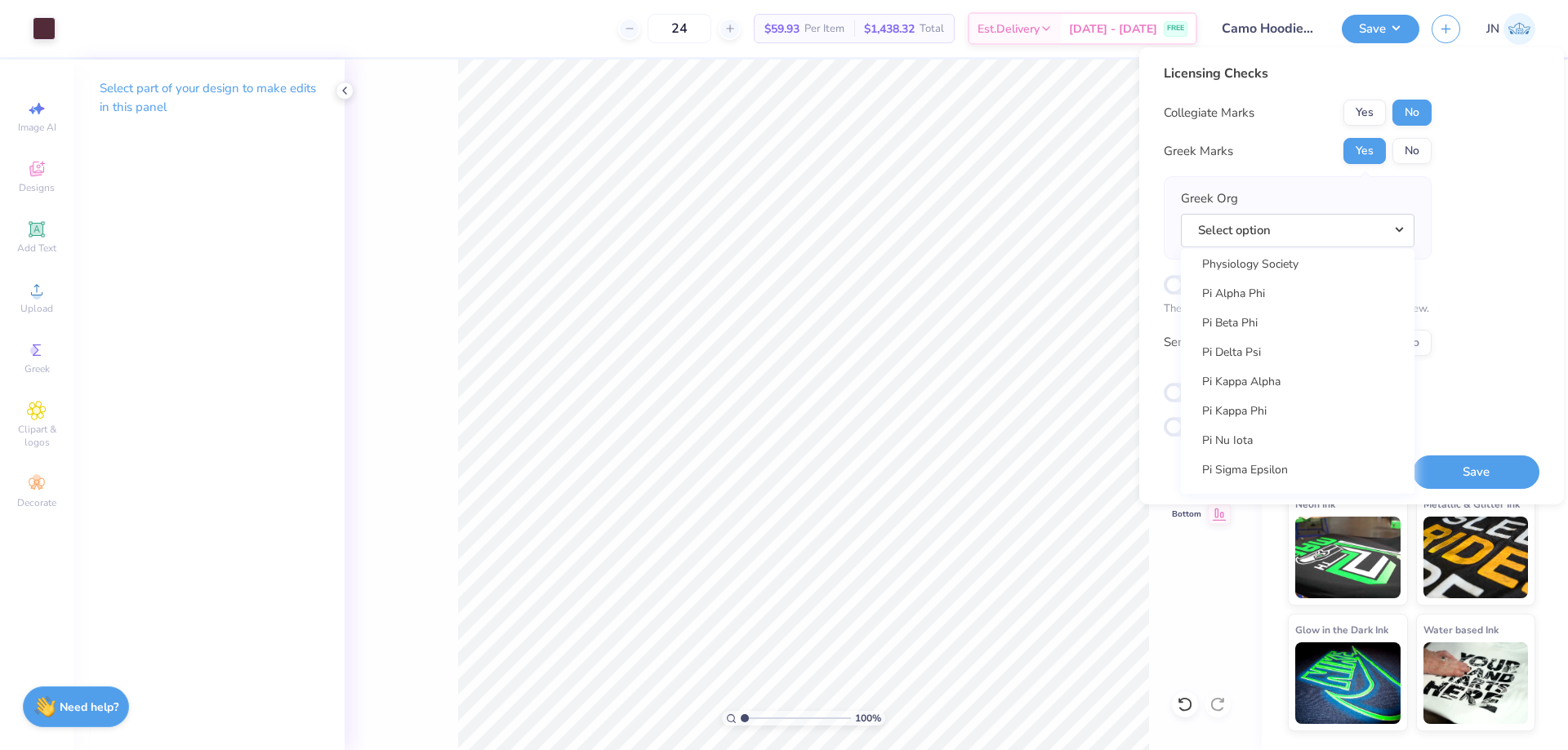
scroll to position [9226, 0]
click at [1272, 414] on link "Pi Beta Phi" at bounding box center [1297, 419] width 220 height 27
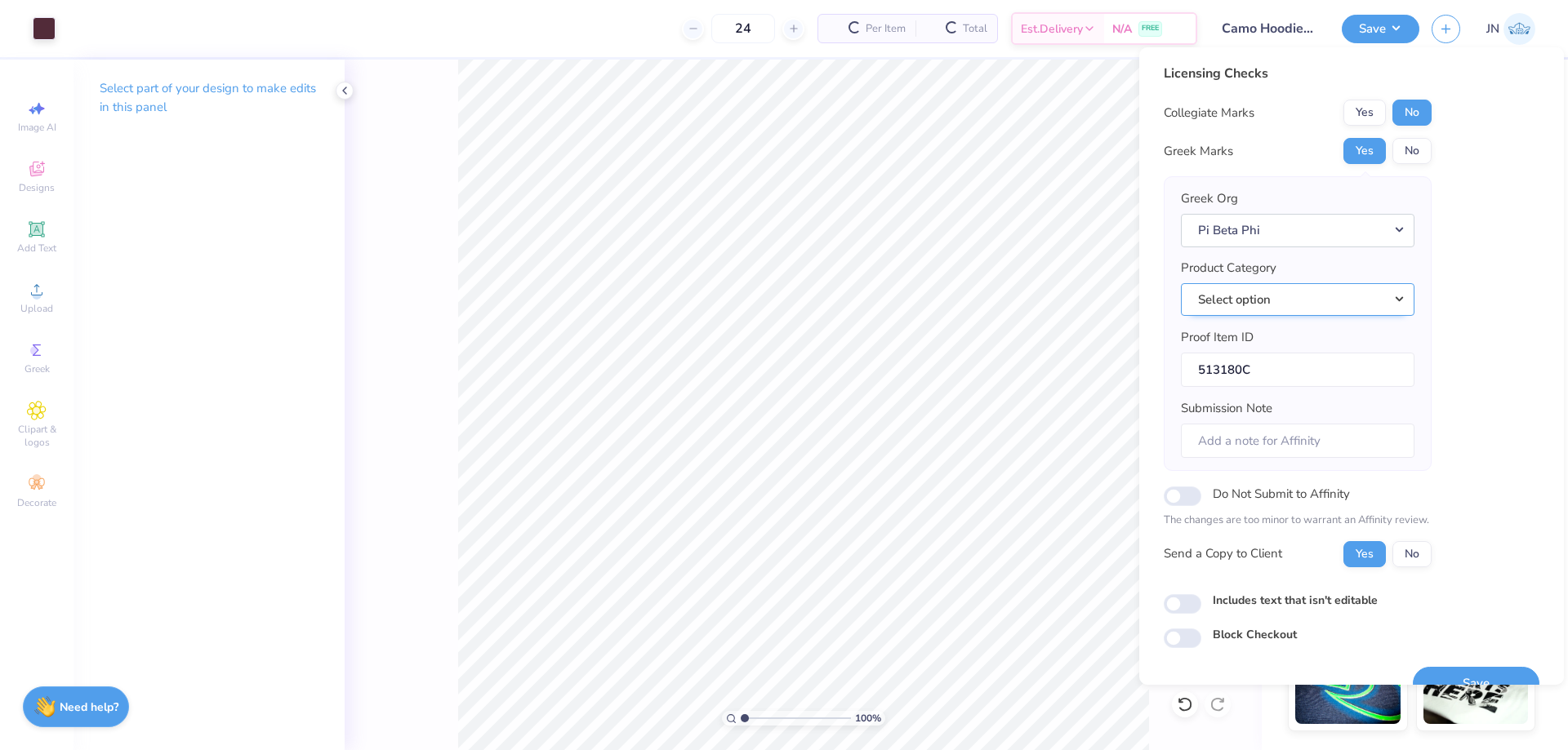
click at [1324, 292] on button "Select option" at bounding box center [1297, 300] width 233 height 33
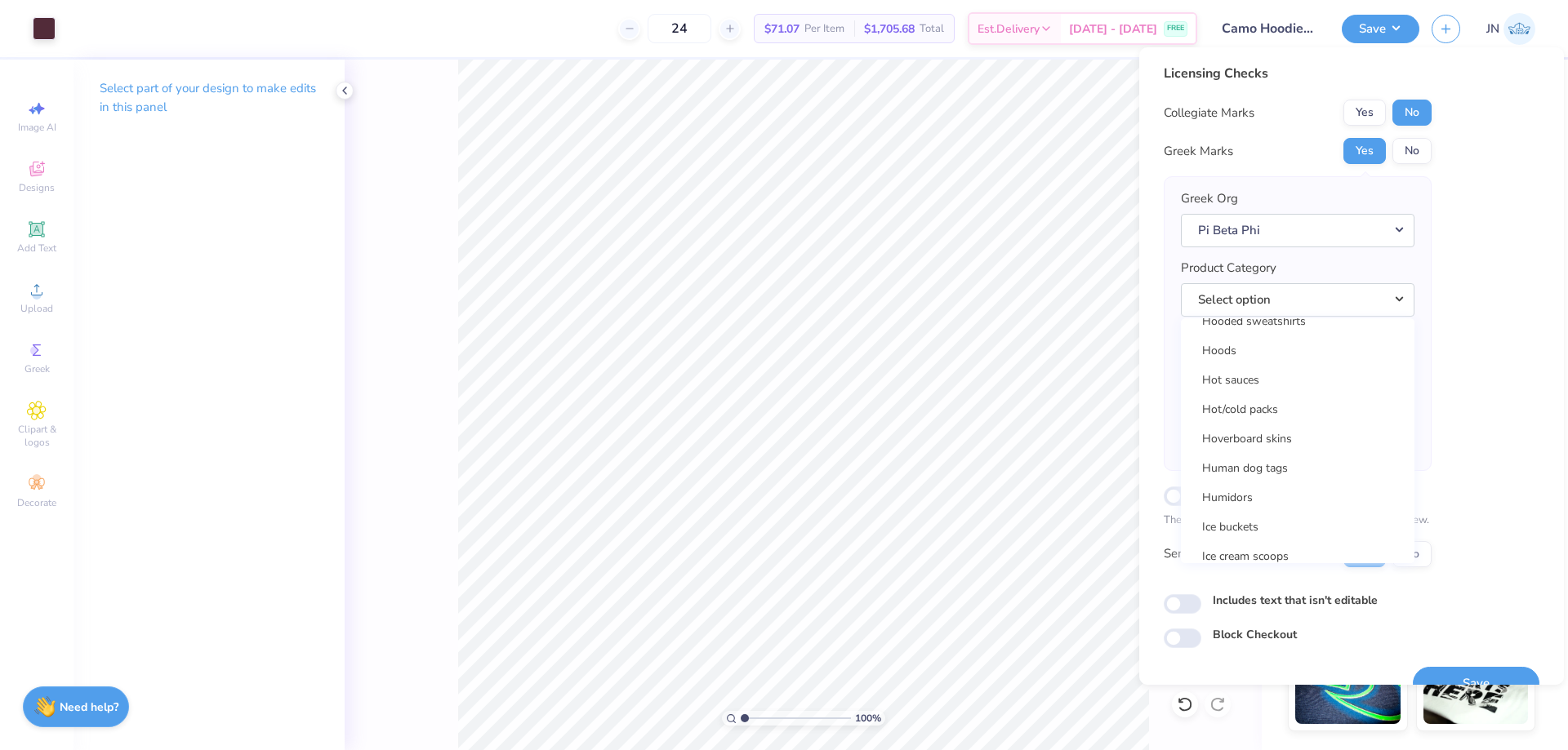
scroll to position [13879, 0]
click at [1319, 390] on link "Hooded sweatshirts" at bounding box center [1297, 390] width 220 height 27
click at [1425, 662] on div "Save" at bounding box center [1476, 674] width 126 height 51
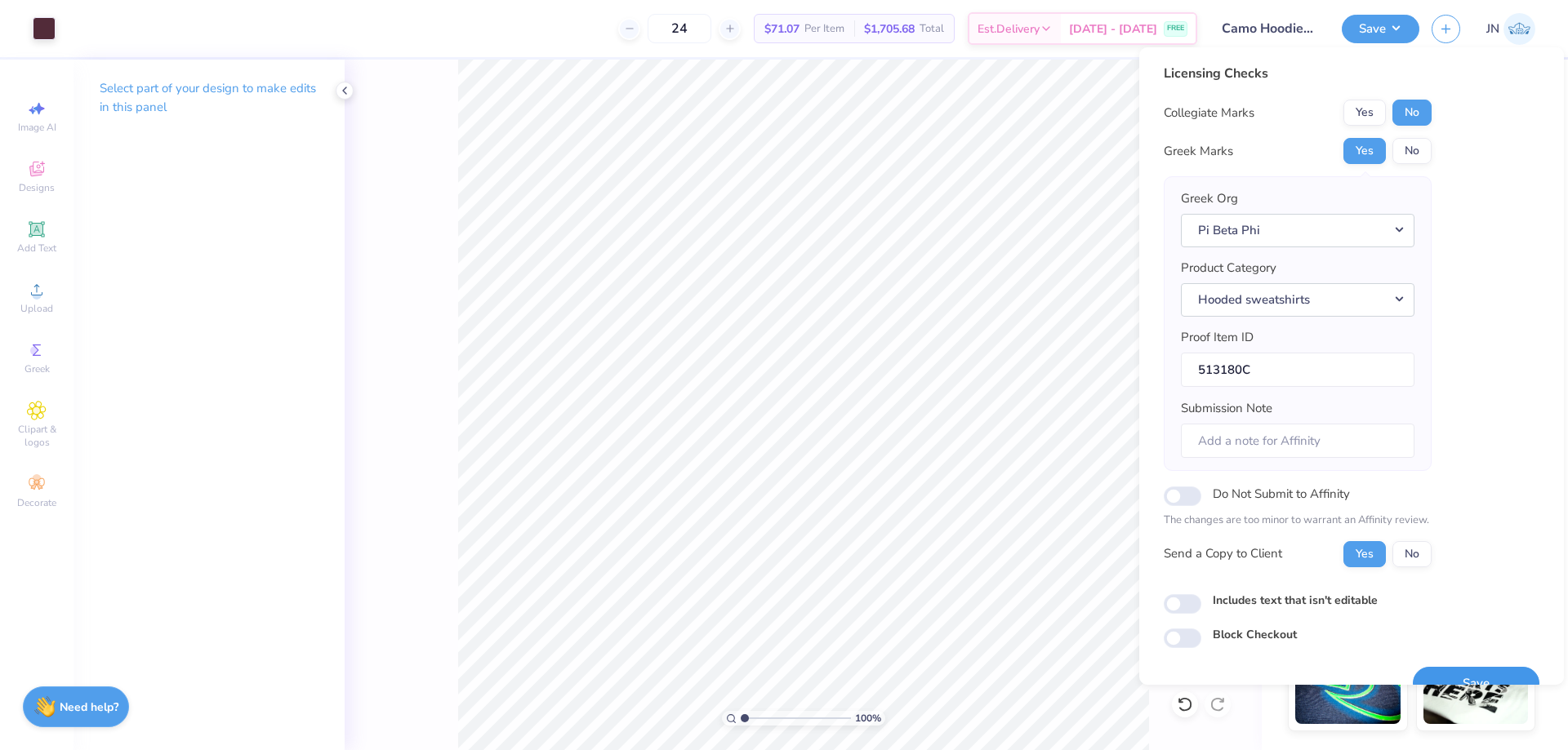
click at [1427, 668] on button "Save" at bounding box center [1476, 684] width 126 height 33
